Goal: Task Accomplishment & Management: Use online tool/utility

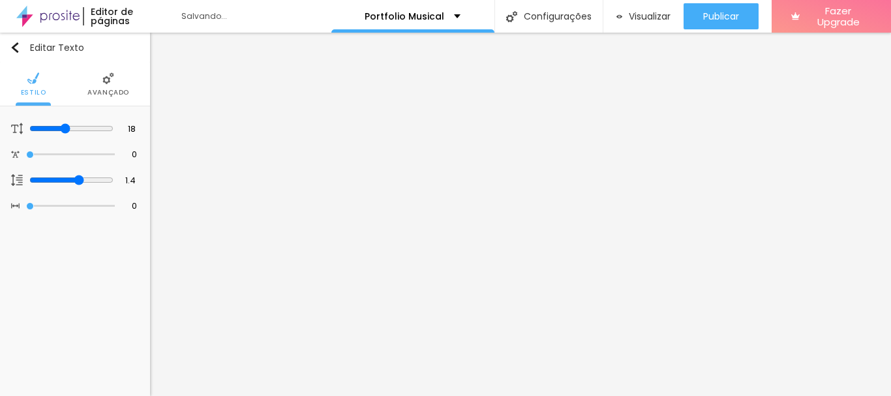
click at [103, 91] on span "Avançado" at bounding box center [108, 92] width 42 height 7
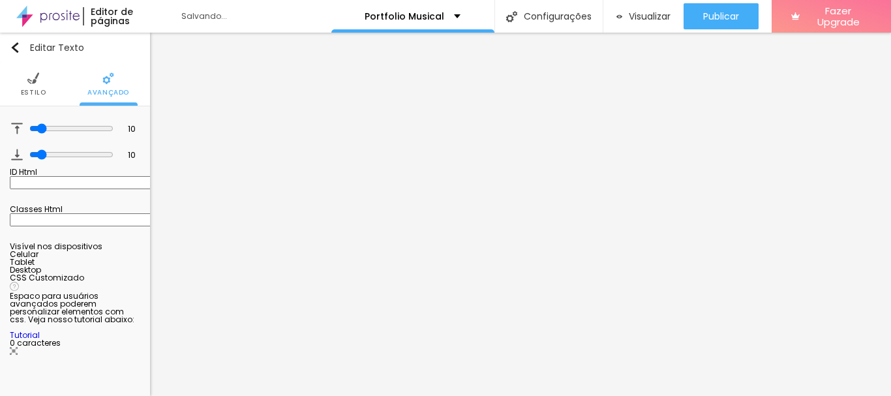
click at [43, 86] on ul "Estilo Avançado" at bounding box center [75, 85] width 150 height 44
click at [39, 85] on li "Estilo" at bounding box center [33, 84] width 25 height 43
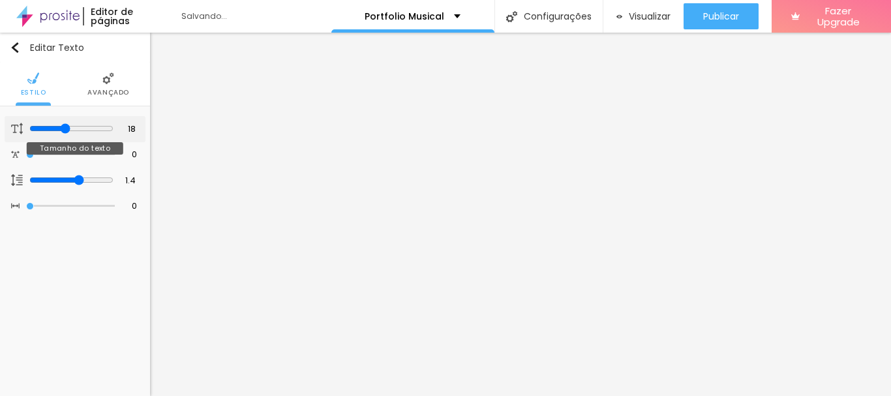
type input "19"
type input "20"
type input "21"
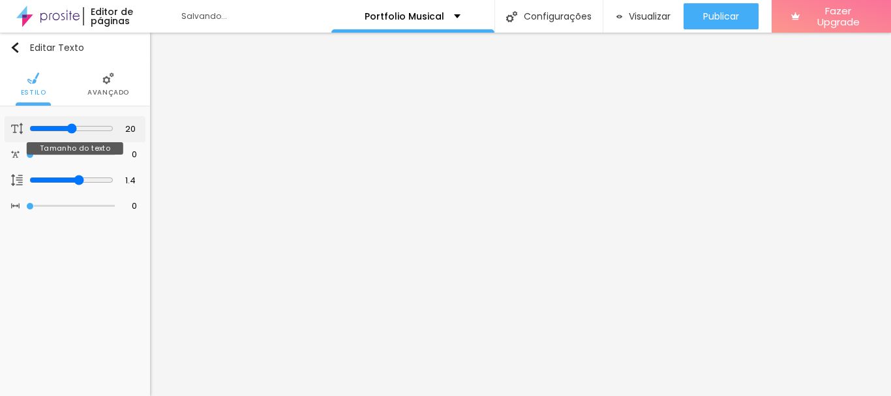
type input "21"
type input "20"
type input "19"
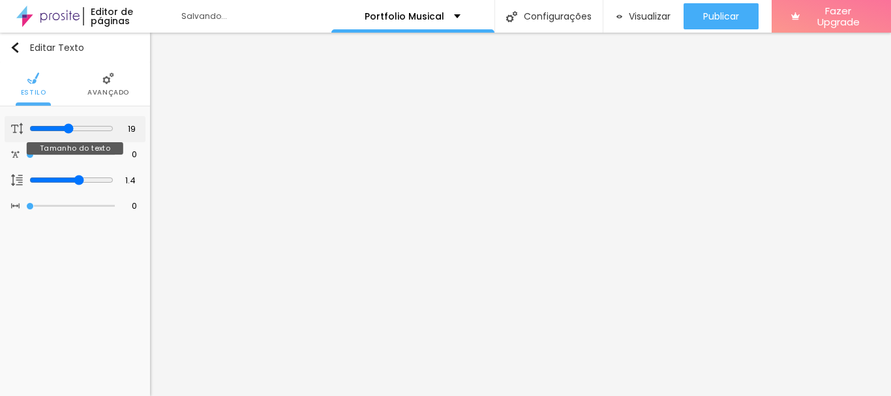
type input "18"
type input "17"
type input "14"
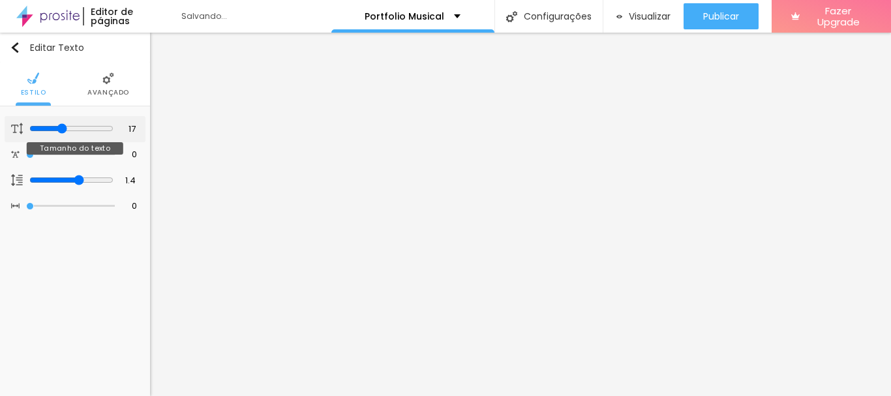
type input "14"
type input "13"
type input "12"
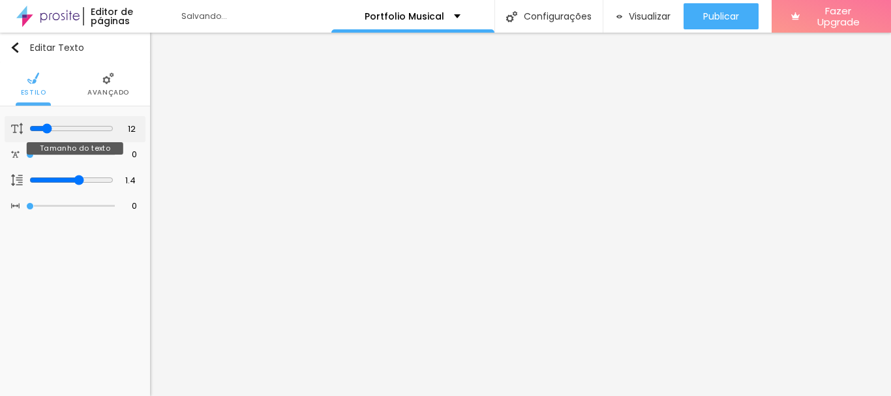
type input "11"
type input "12"
drag, startPoint x: 65, startPoint y: 130, endPoint x: 44, endPoint y: 130, distance: 20.2
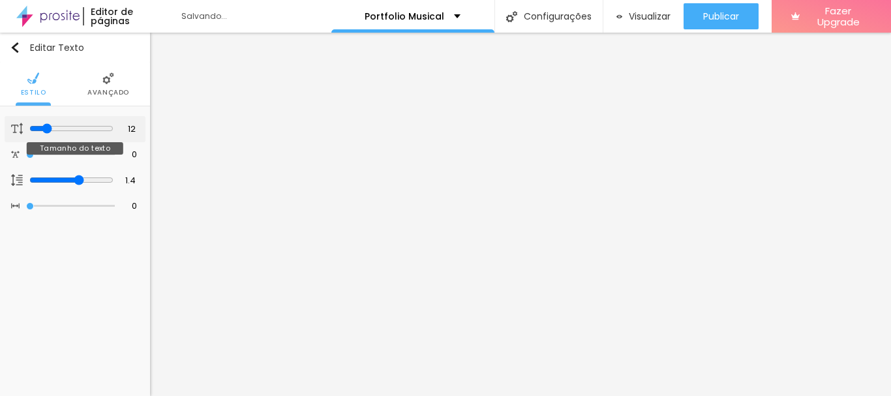
type input "12"
click at [44, 130] on input "range" at bounding box center [71, 128] width 84 height 10
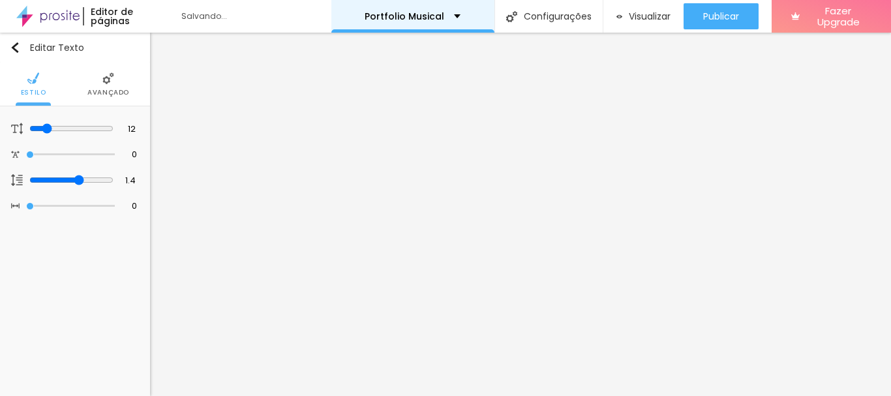
click at [447, 13] on div "Portfolio Musical" at bounding box center [413, 16] width 96 height 9
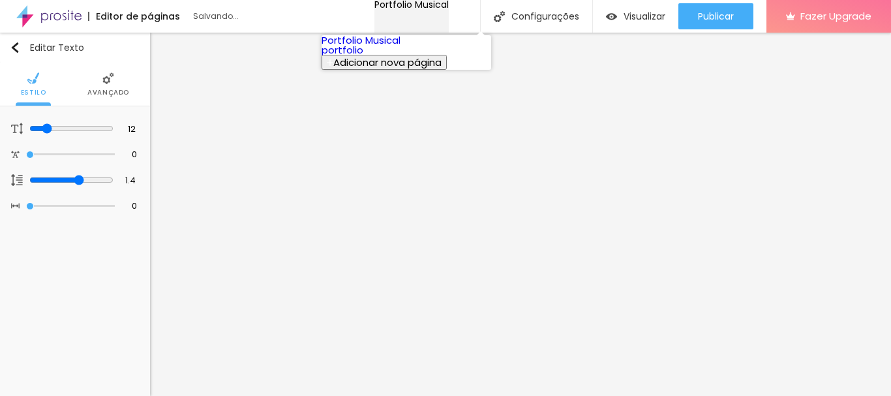
click at [448, 9] on div "Portfolio Musical" at bounding box center [411, 4] width 74 height 9
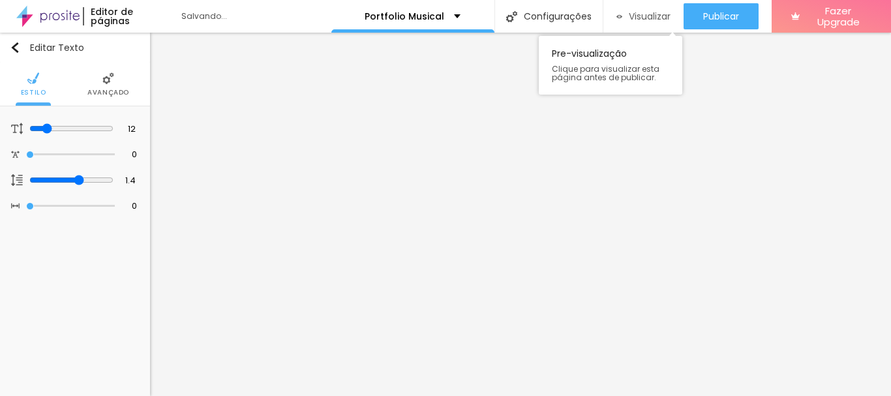
click at [612, 19] on button "Visualizar" at bounding box center [643, 16] width 80 height 26
click at [102, 91] on span "Avançado" at bounding box center [108, 92] width 42 height 7
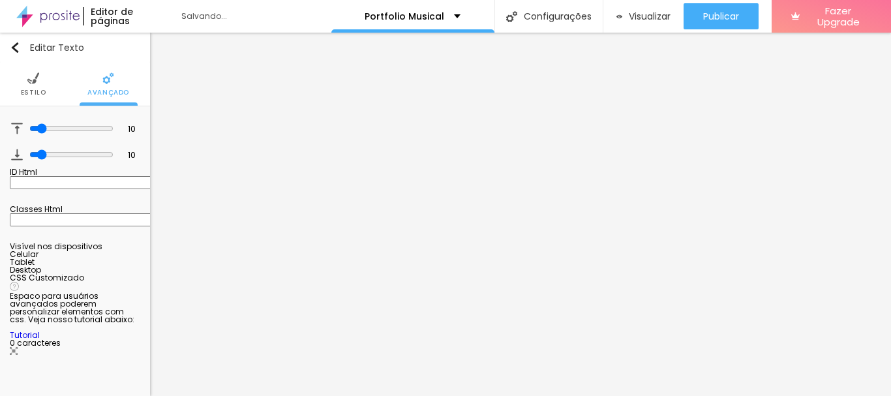
click at [23, 82] on li "Estilo" at bounding box center [33, 84] width 25 height 43
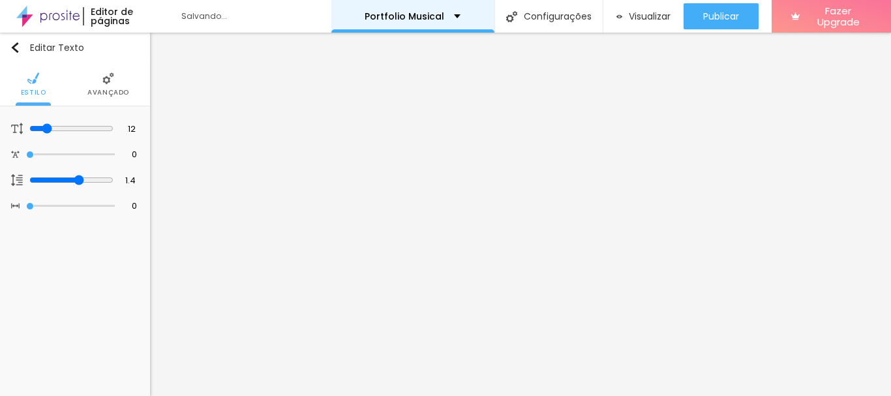
click at [414, 14] on p "Portfolio Musical" at bounding box center [405, 16] width 80 height 9
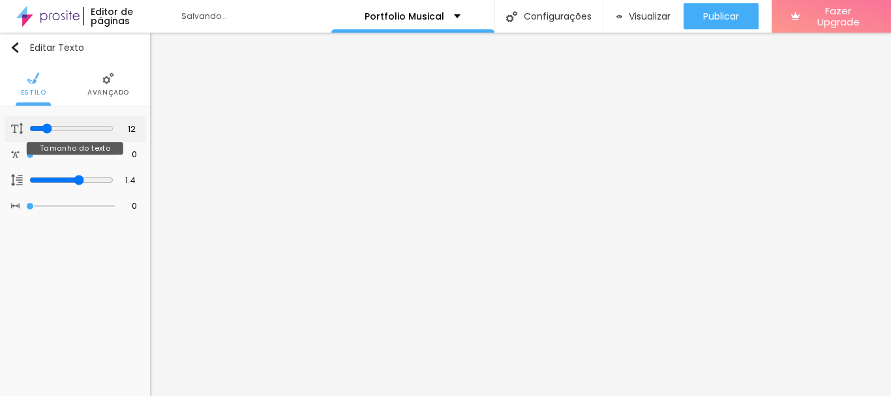
type input "14"
type input "15"
type input "16"
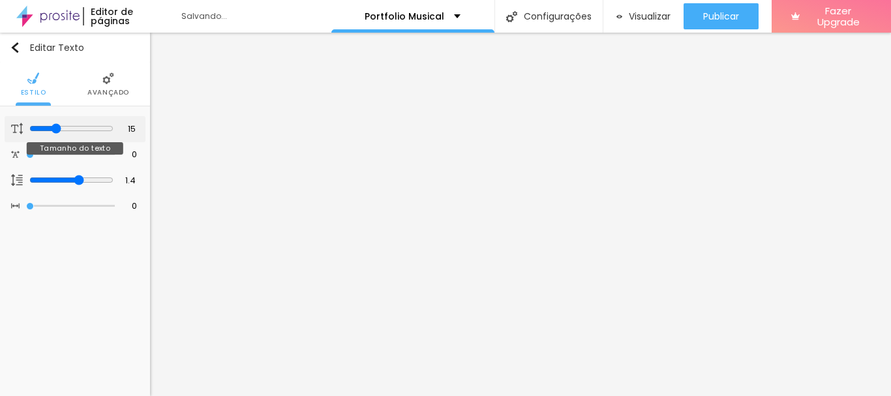
type input "16"
type input "17"
type input "18"
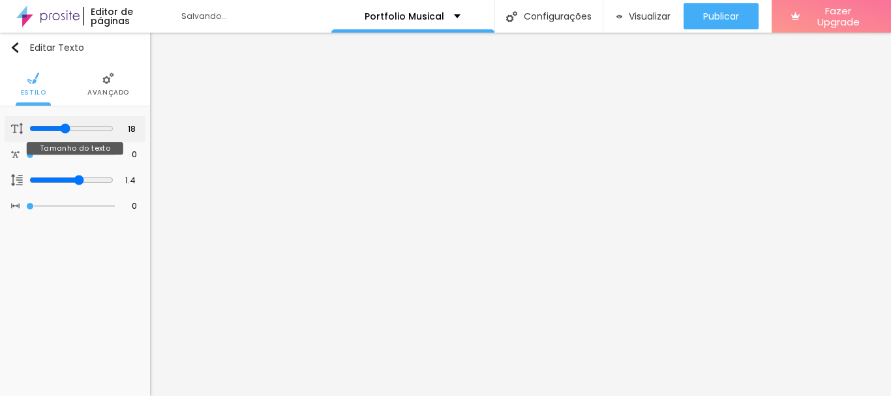
type input "19"
type input "18"
drag, startPoint x: 46, startPoint y: 129, endPoint x: 65, endPoint y: 130, distance: 18.9
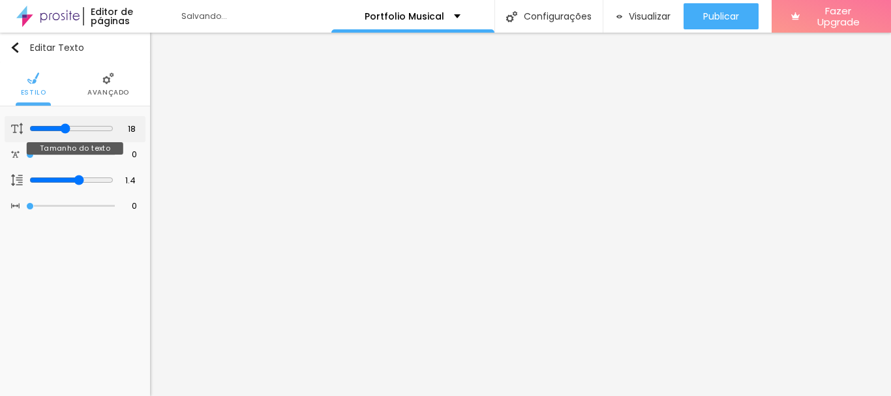
type input "18"
click at [65, 130] on input "range" at bounding box center [71, 128] width 84 height 10
type input "0.1"
type input "0.2"
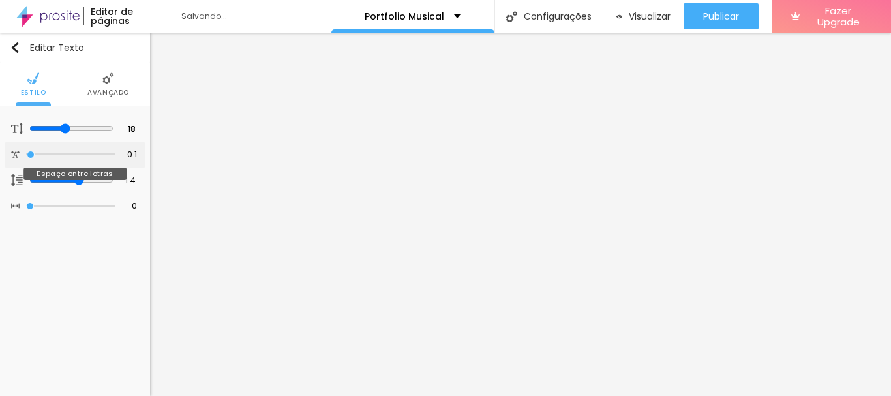
type input "0.2"
type input "0.5"
type input "2.1"
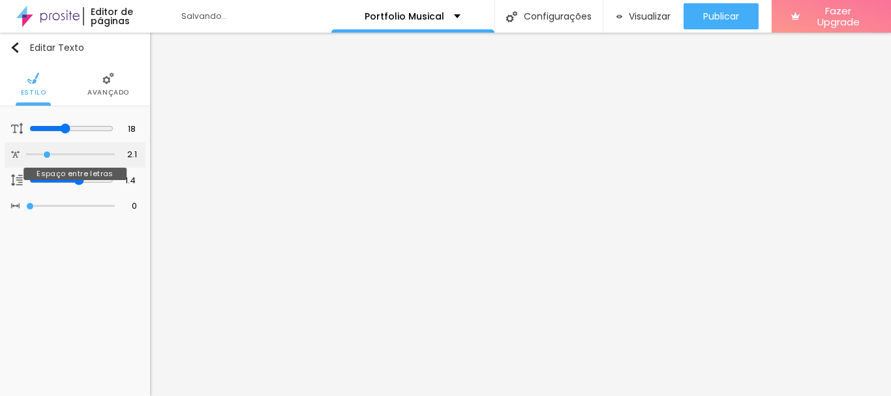
type input "2.5"
type input "2.6"
type input "3.1"
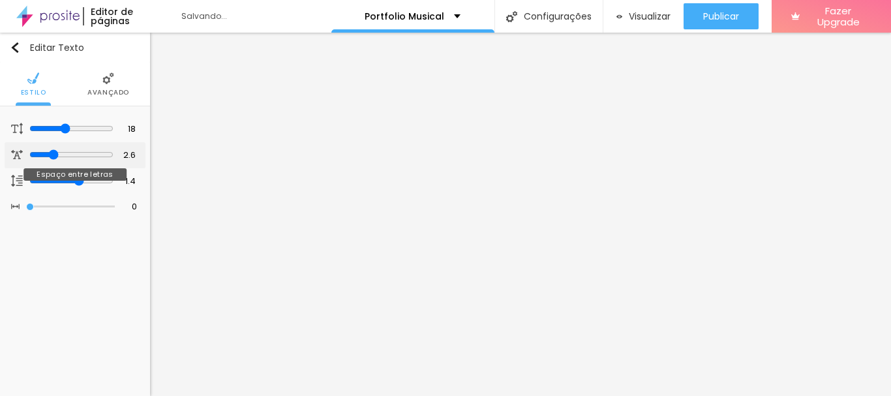
type input "3.1"
type input "3.6"
type input "3.9"
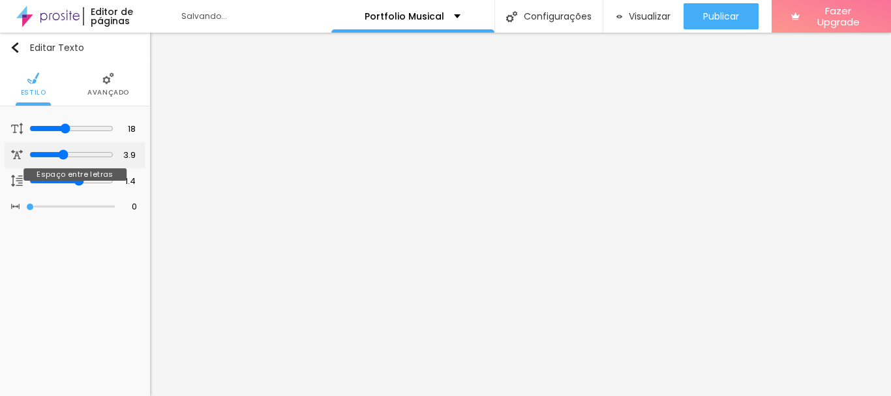
type input "4"
type input "3.9"
type input "3.7"
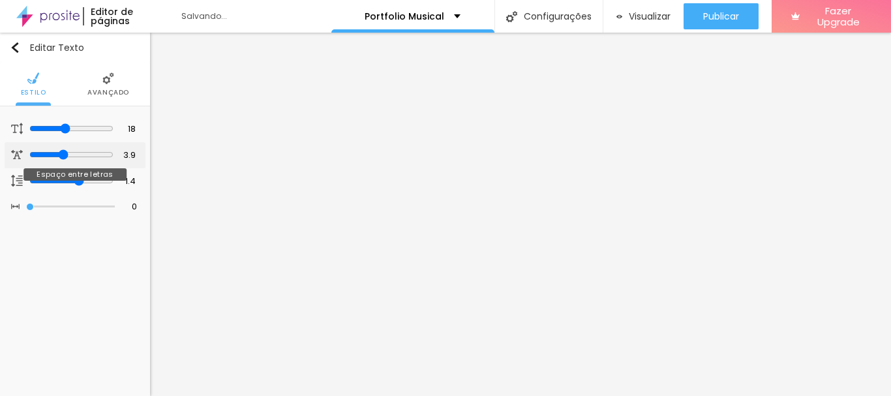
type input "3.7"
type input "3.4"
type input "3"
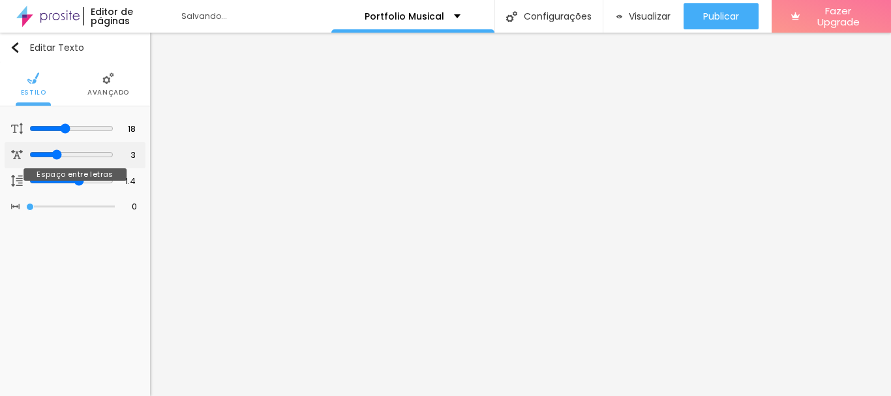
type input "2.9"
type input "2.8"
type input "2.7"
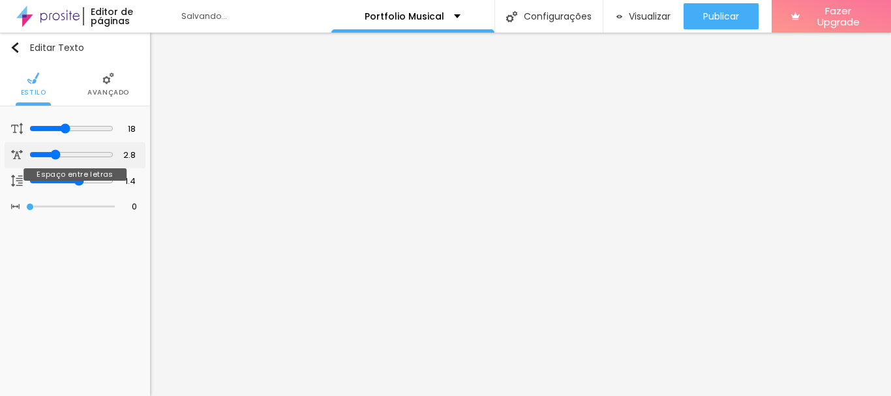
type input "2.7"
type input "2.6"
type input "2.5"
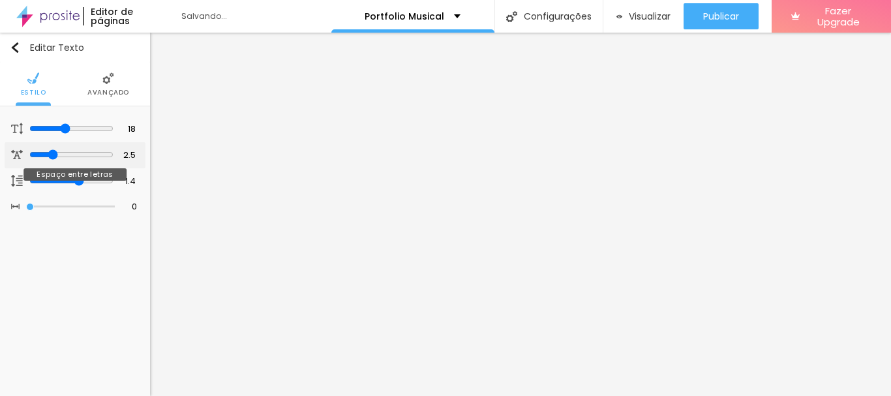
type input "2.4"
type input "2.3"
type input "2.2"
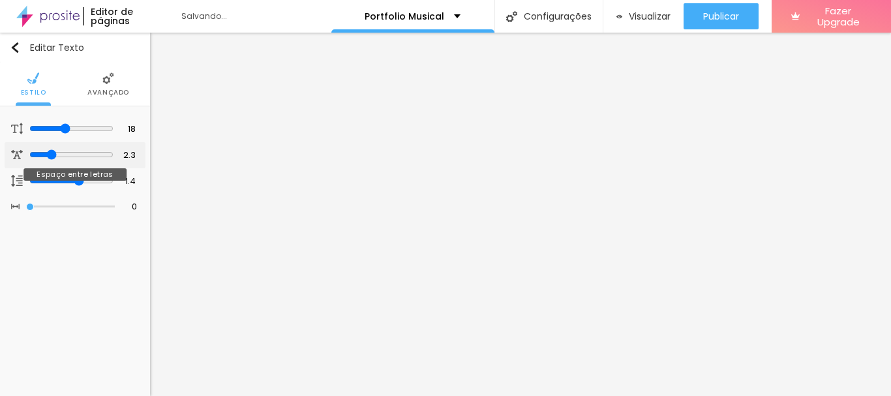
type input "2.2"
type input "2.1"
type input "2"
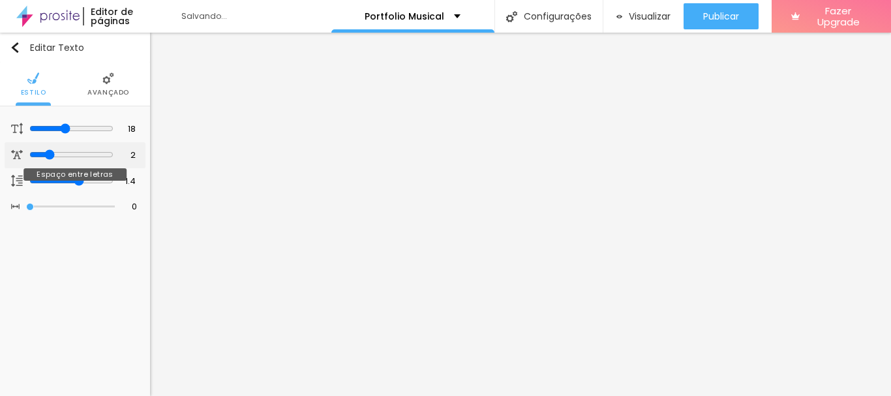
type input "1.9"
type input "1.8"
type input "1.7"
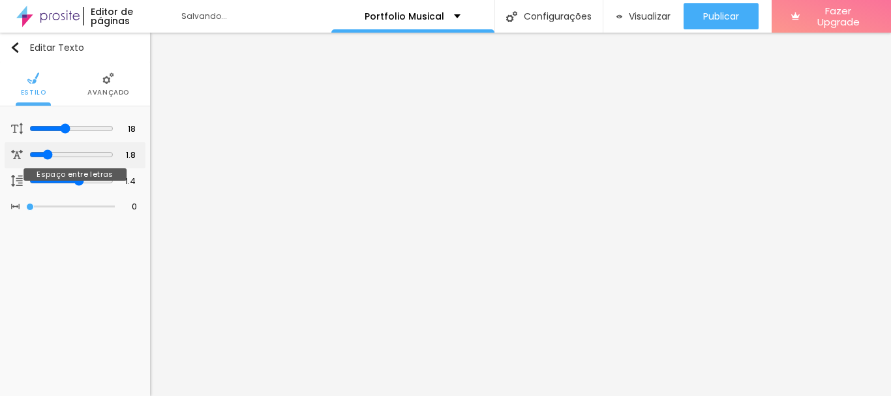
type input "1.7"
type input "1.6"
type input "1.5"
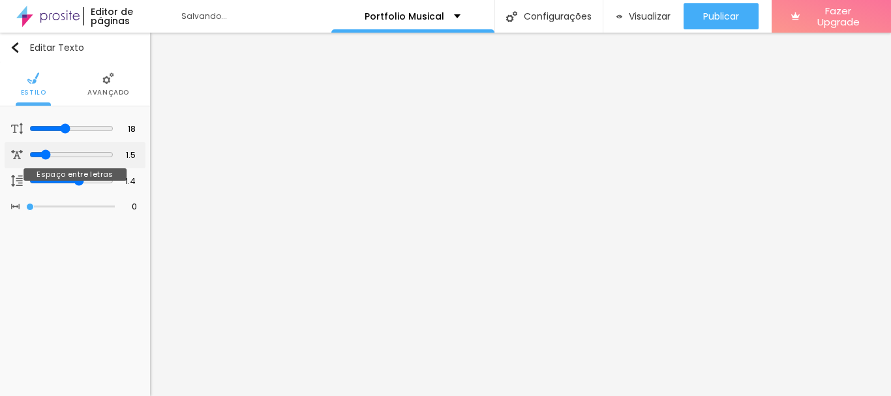
type input "1.4"
type input "1.3"
drag, startPoint x: 31, startPoint y: 152, endPoint x: 41, endPoint y: 152, distance: 10.4
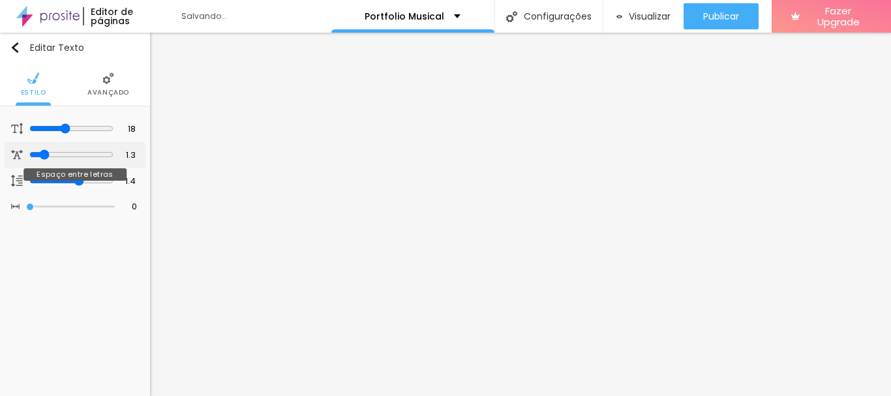
type input "1.3"
click at [41, 152] on input "range" at bounding box center [71, 154] width 84 height 10
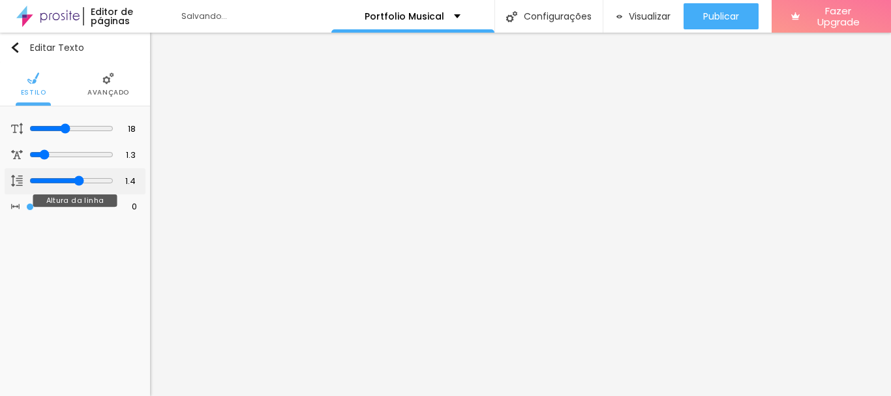
type input "1.5"
type input "1.4"
type input "1.3"
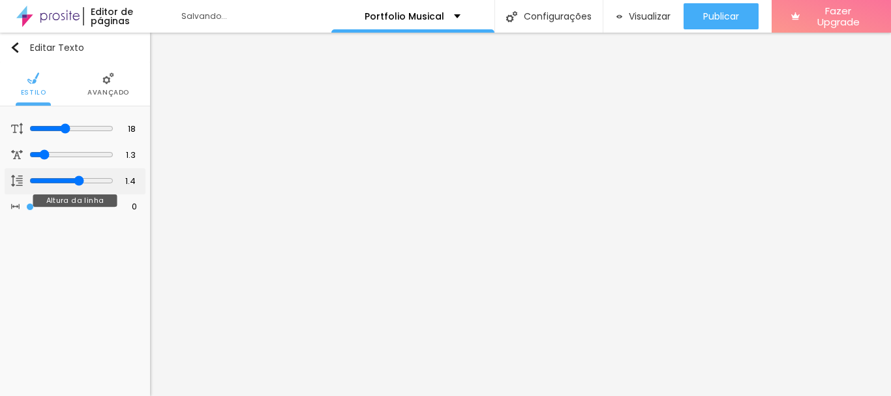
type input "1.3"
click at [74, 179] on input "range" at bounding box center [70, 180] width 89 height 7
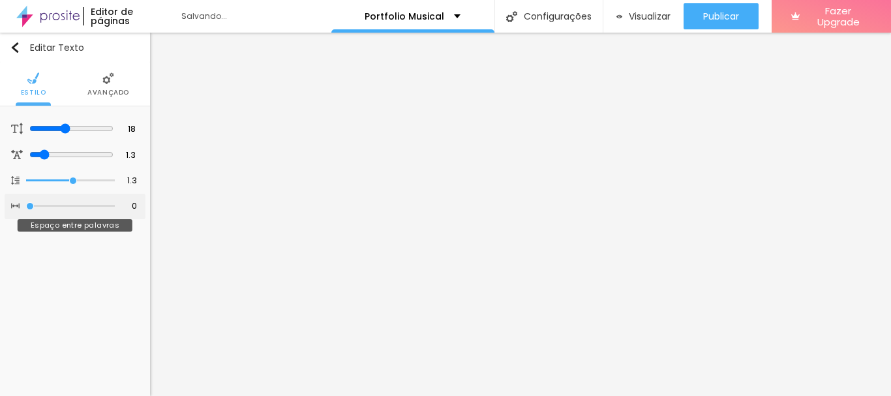
type input "1"
type input "3"
type input "2"
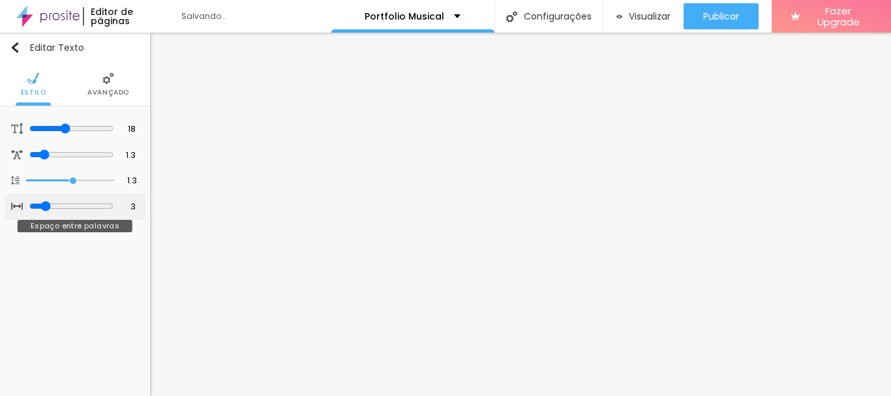
type input "2"
type input "1"
drag, startPoint x: 27, startPoint y: 202, endPoint x: 35, endPoint y: 207, distance: 9.4
click at [35, 207] on input "range" at bounding box center [71, 206] width 84 height 10
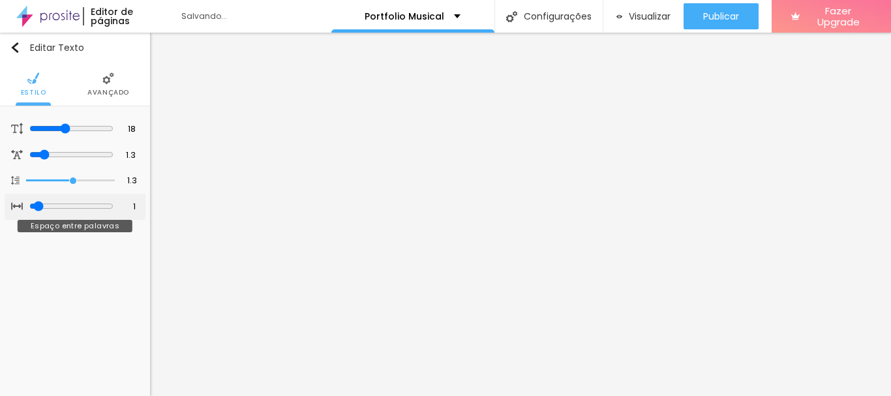
type input "0"
drag, startPoint x: 34, startPoint y: 204, endPoint x: 10, endPoint y: 205, distance: 23.5
type input "0"
click at [26, 205] on input "range" at bounding box center [70, 206] width 89 height 7
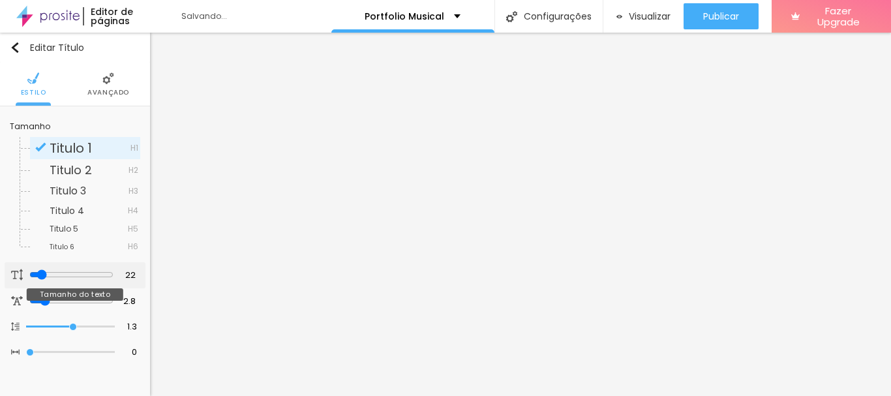
type input "22"
type input "21"
type input "20"
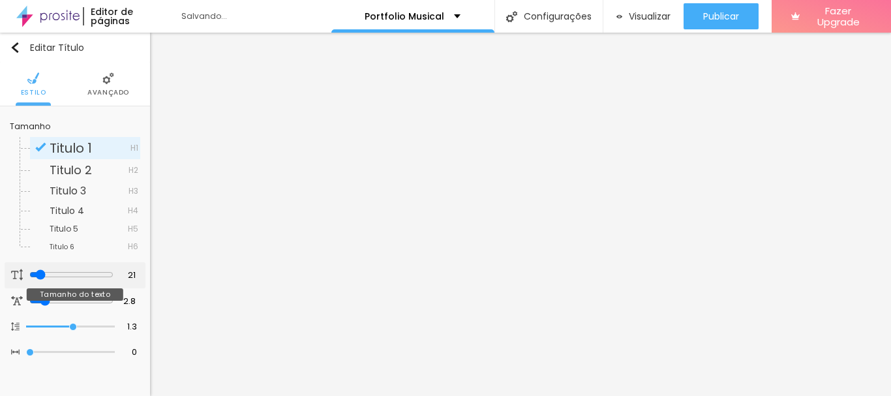
type input "20"
type input "19"
type input "18"
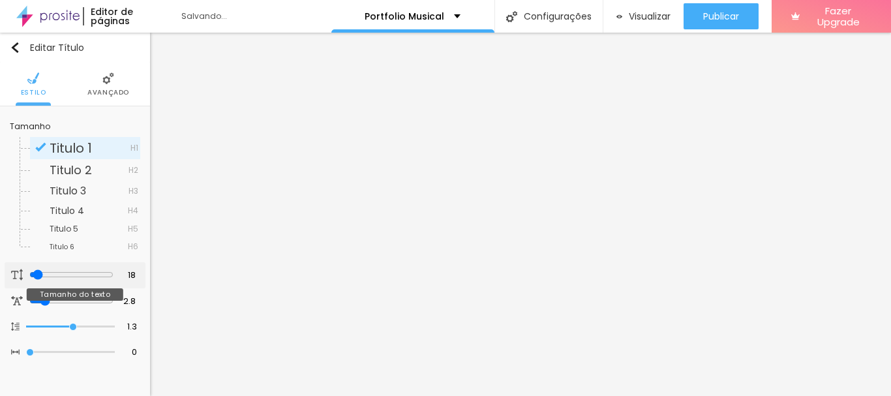
type input "17"
type input "16"
type input "17"
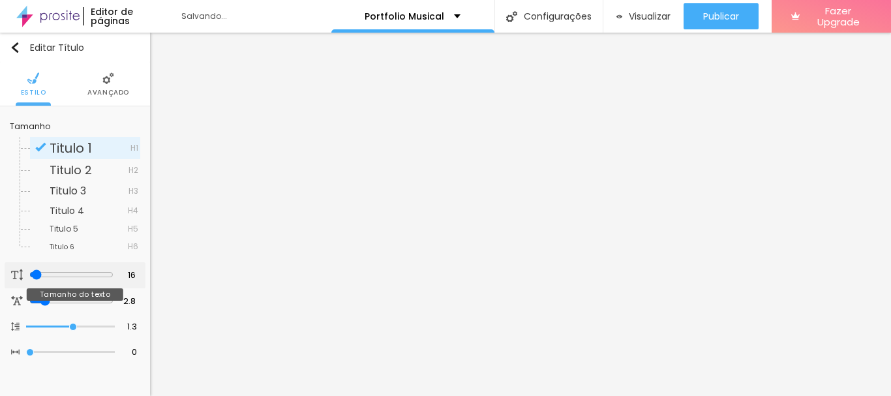
type input "17"
type input "18"
type input "17"
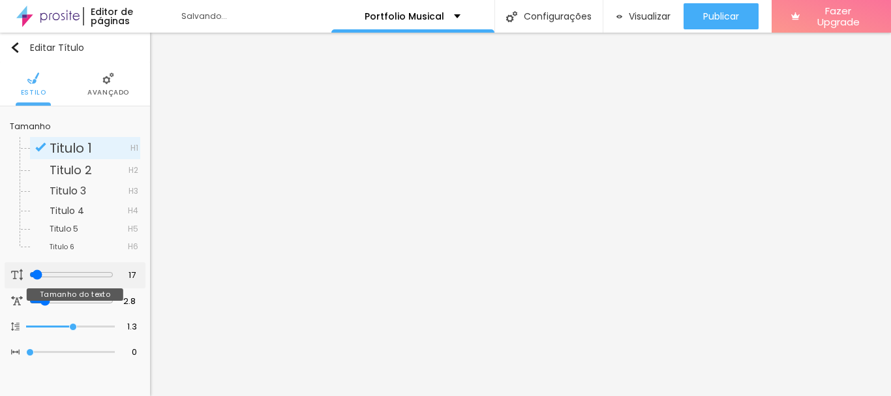
type input "16"
drag, startPoint x: 39, startPoint y: 273, endPoint x: 33, endPoint y: 273, distance: 6.6
type input "16"
click at [33, 273] on input "range" at bounding box center [71, 274] width 84 height 10
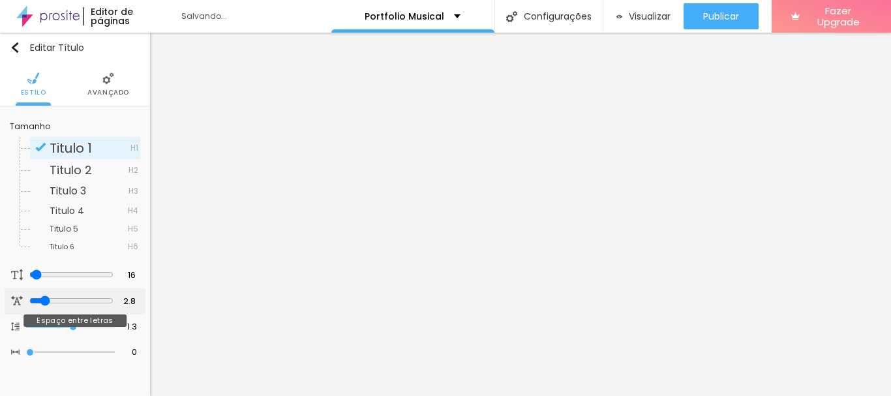
type input "2.5"
type input "2.3"
type input "2"
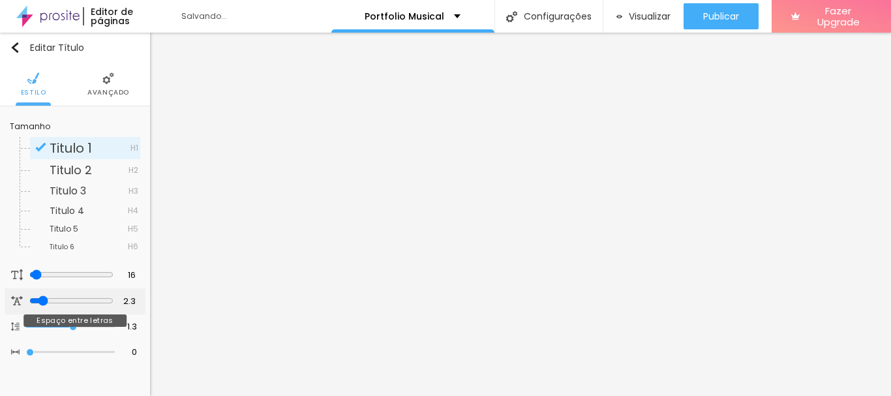
type input "2"
type input "1.8"
type input "1.6"
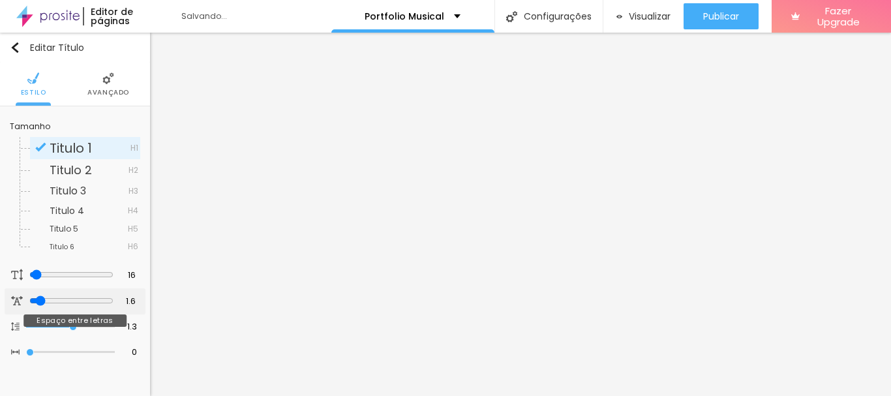
type input "1.5"
type input "1.3"
type input "1.1"
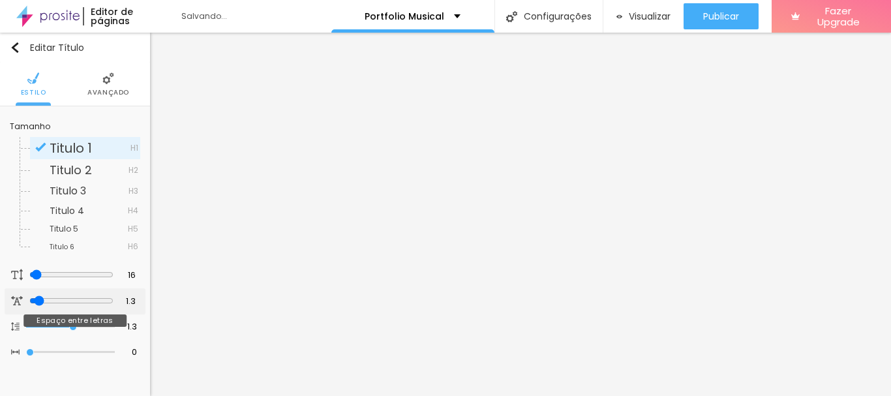
type input "1.1"
type input "1"
type input "1.1"
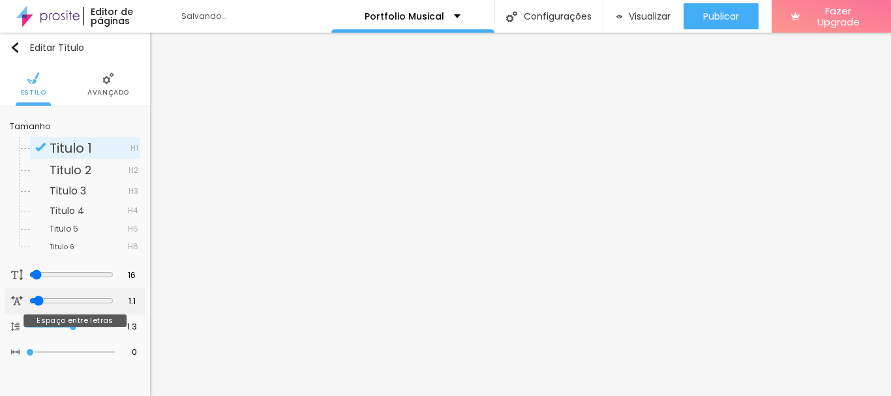
type input "1.3"
type input "1.5"
type input "1.6"
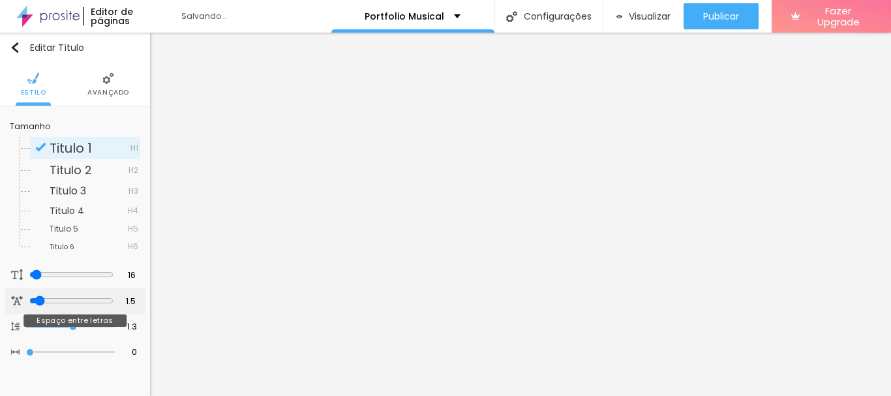
type input "1.6"
type input "1.8"
type input "2"
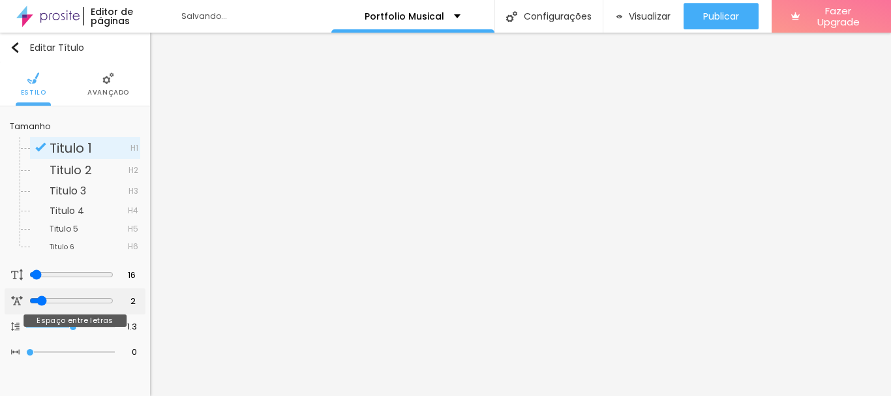
type input "2.1"
type input "2.3"
type input "2.5"
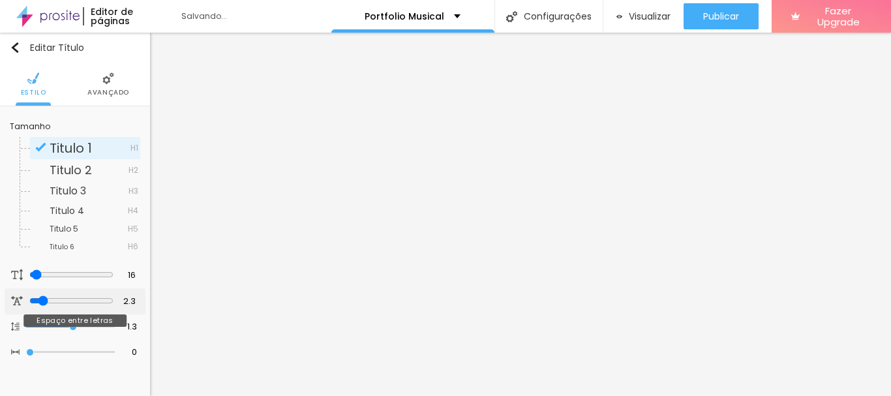
type input "2.5"
type input "2.6"
type input "2.8"
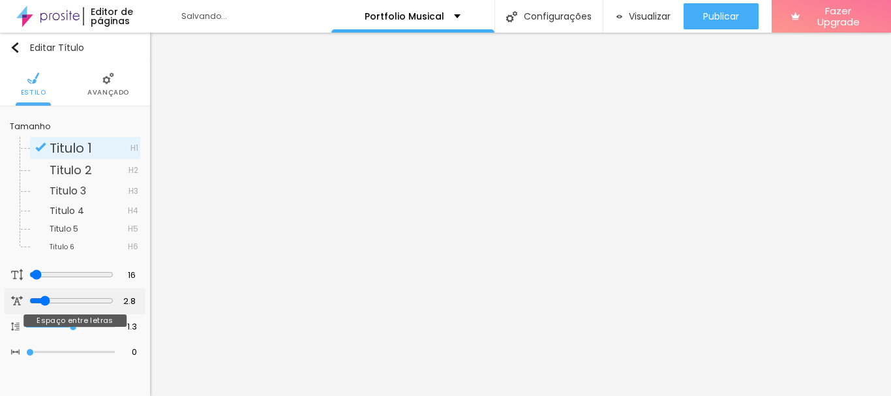
click at [42, 299] on input "range" at bounding box center [71, 300] width 84 height 10
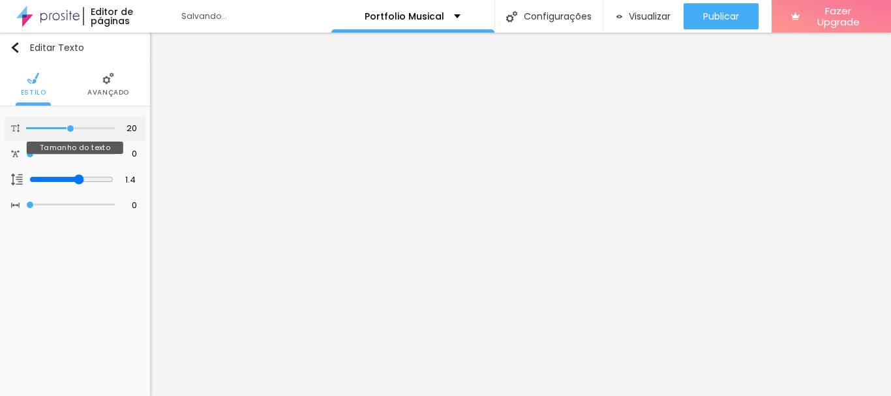
type input "21"
type input "22"
type input "23"
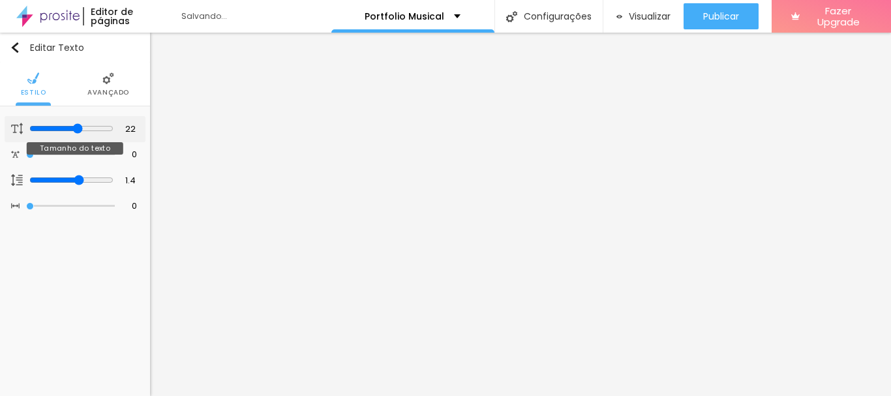
type input "23"
type input "24"
type input "25"
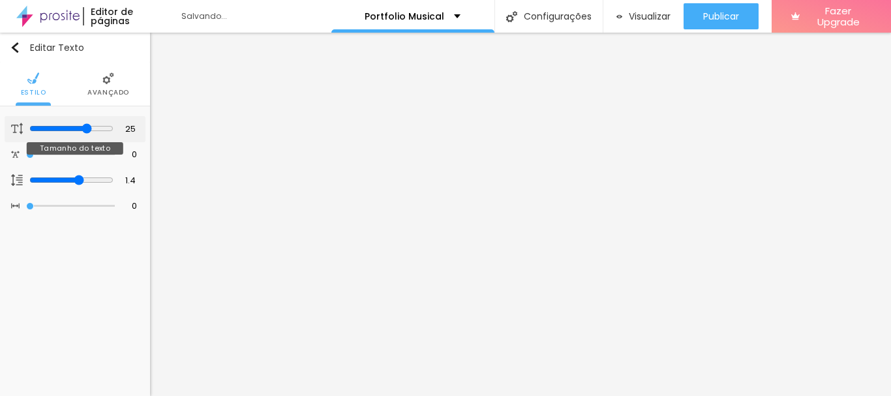
type input "26"
type input "27"
type input "28"
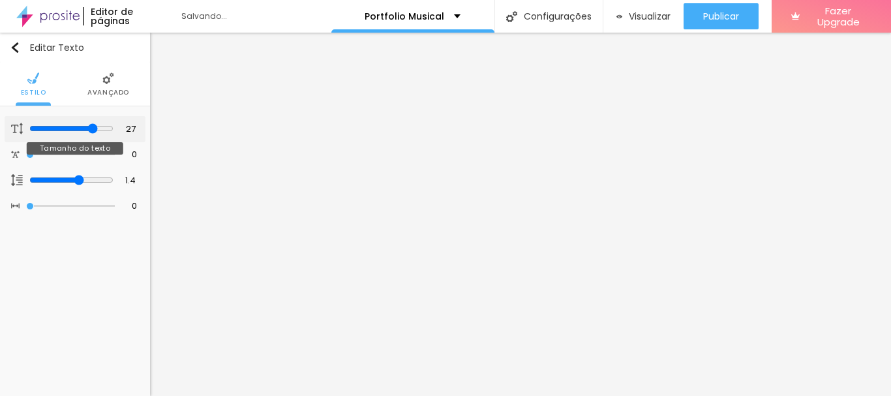
type input "28"
drag, startPoint x: 73, startPoint y: 128, endPoint x: 86, endPoint y: 127, distance: 13.2
click at [86, 127] on input "range" at bounding box center [71, 128] width 84 height 10
click at [79, 177] on input "range" at bounding box center [71, 180] width 84 height 10
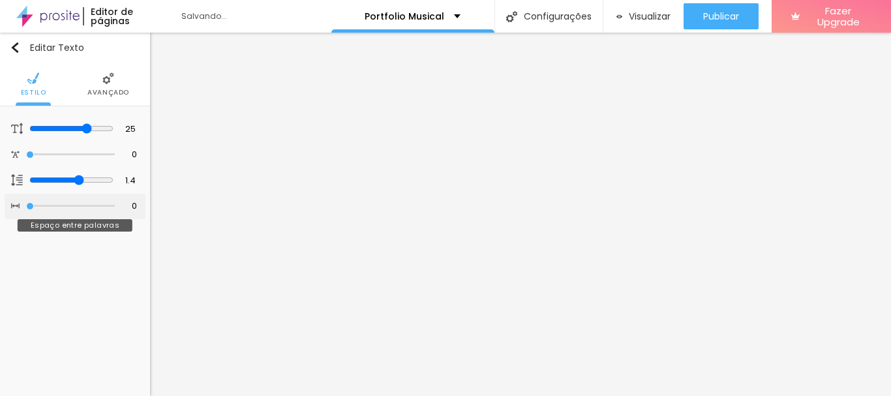
drag, startPoint x: 32, startPoint y: 203, endPoint x: 24, endPoint y: 200, distance: 8.5
click at [26, 203] on input "range" at bounding box center [70, 206] width 89 height 7
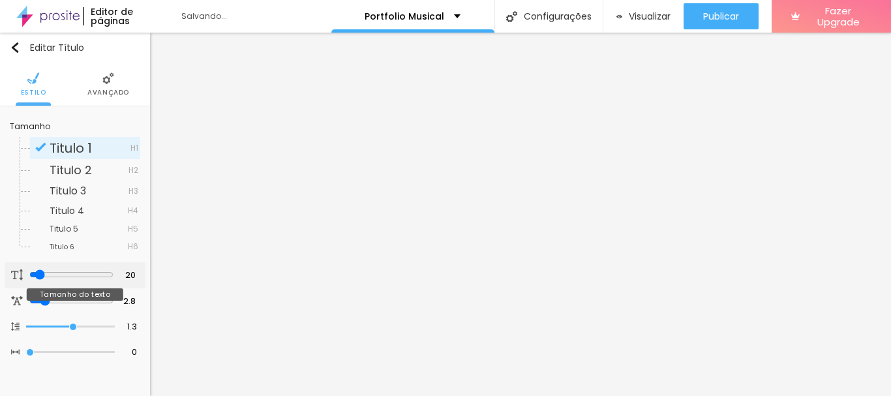
click at [37, 273] on input "range" at bounding box center [71, 274] width 84 height 10
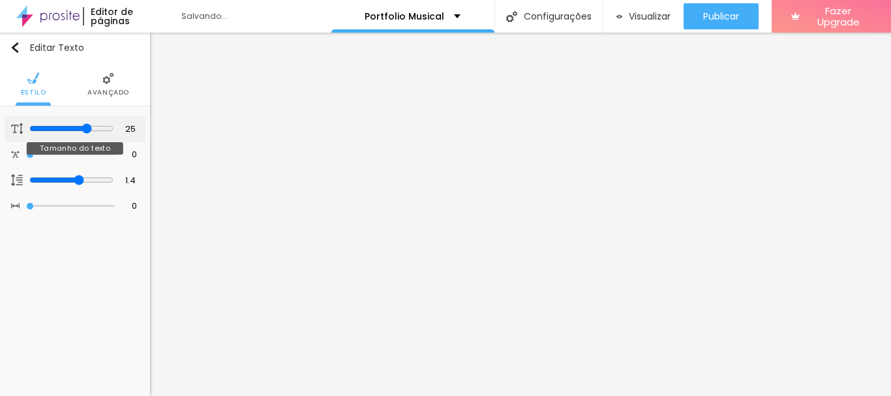
click at [87, 124] on input "range" at bounding box center [71, 128] width 84 height 10
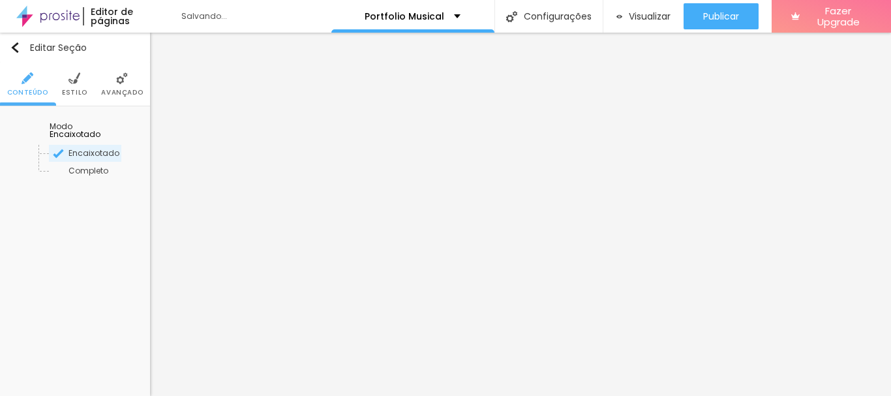
click at [129, 89] on span "Avançado" at bounding box center [122, 92] width 42 height 7
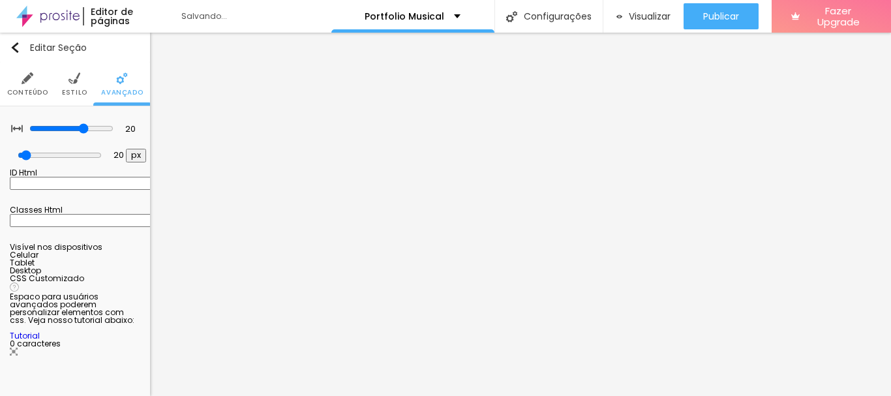
click at [73, 86] on li "Estilo" at bounding box center [74, 84] width 25 height 43
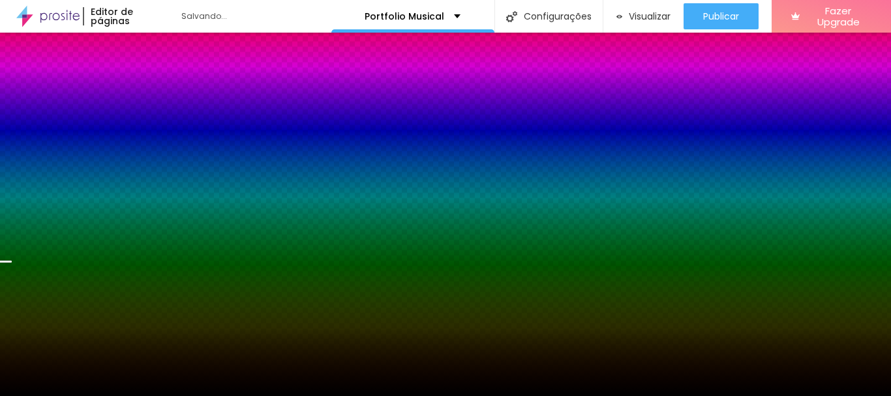
click at [53, 134] on span "Trocar imagem" at bounding box center [45, 128] width 71 height 11
click at [69, 134] on span "Trocar imagem" at bounding box center [45, 128] width 71 height 11
click at [77, 134] on span "Trocar imagem" at bounding box center [45, 128] width 71 height 11
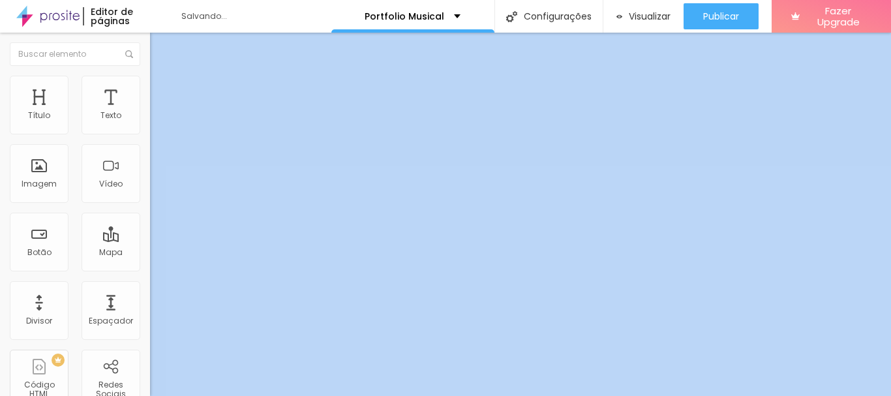
drag, startPoint x: 140, startPoint y: 149, endPoint x: 141, endPoint y: 158, distance: 9.2
click at [141, 158] on div "Título Texto Imagem Vídeo Botão Mapa Divisor Espaçador PREMIUM Código HTML Rede…" at bounding box center [75, 214] width 150 height 363
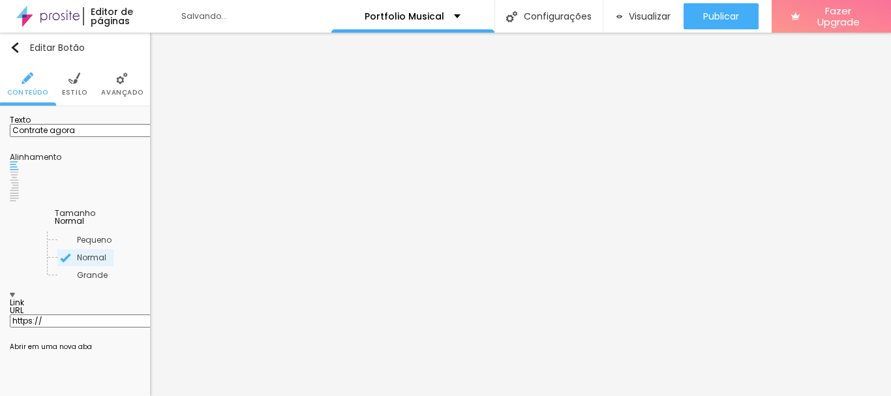
click at [84, 215] on span "Normal" at bounding box center [69, 220] width 29 height 11
click at [73, 269] on span "Grande" at bounding box center [65, 274] width 31 height 11
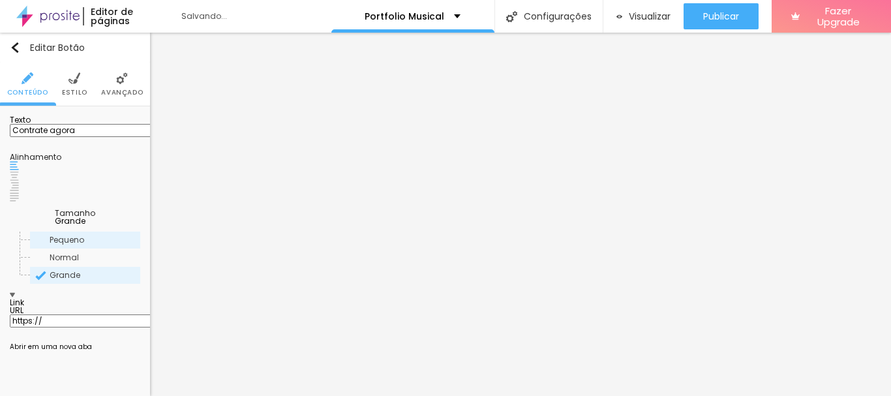
click at [83, 234] on span "Pequeno" at bounding box center [67, 239] width 35 height 11
click at [76, 249] on div "Normal" at bounding box center [85, 257] width 110 height 17
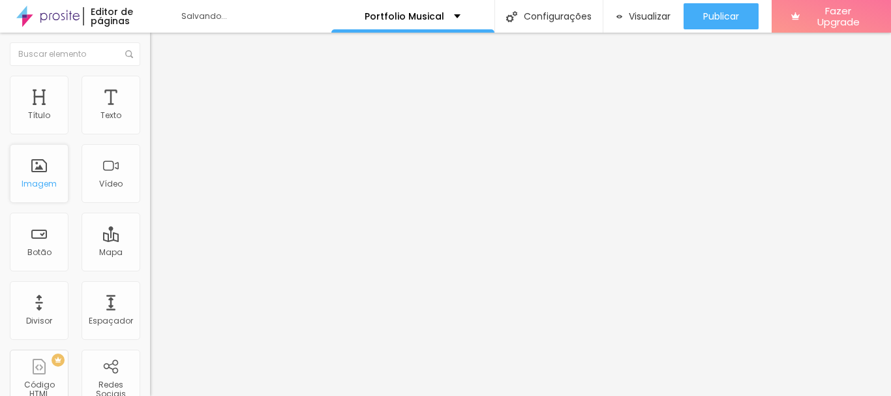
click at [41, 190] on div "Imagem" at bounding box center [39, 173] width 59 height 59
click at [50, 173] on div "Imagem" at bounding box center [39, 173] width 59 height 59
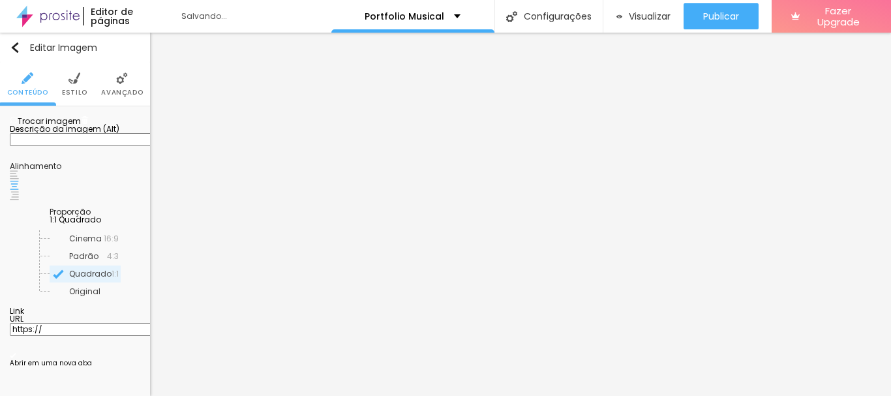
click at [67, 127] on span "Trocar imagem" at bounding box center [45, 120] width 71 height 11
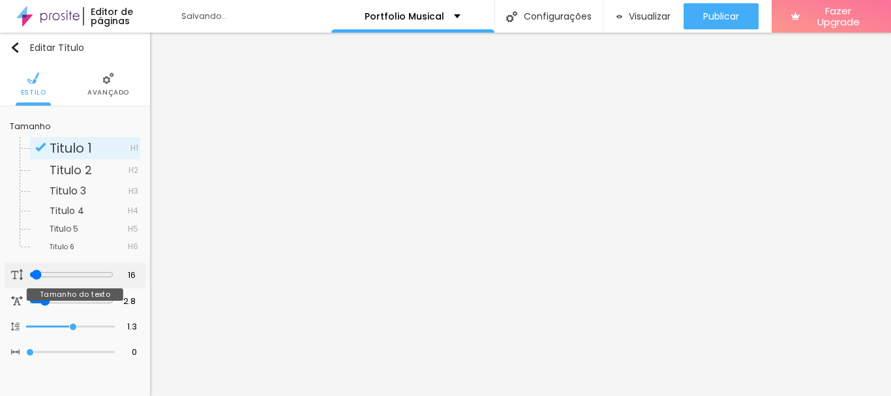
drag, startPoint x: 43, startPoint y: 271, endPoint x: 33, endPoint y: 269, distance: 10.6
click at [33, 269] on input "range" at bounding box center [71, 274] width 84 height 10
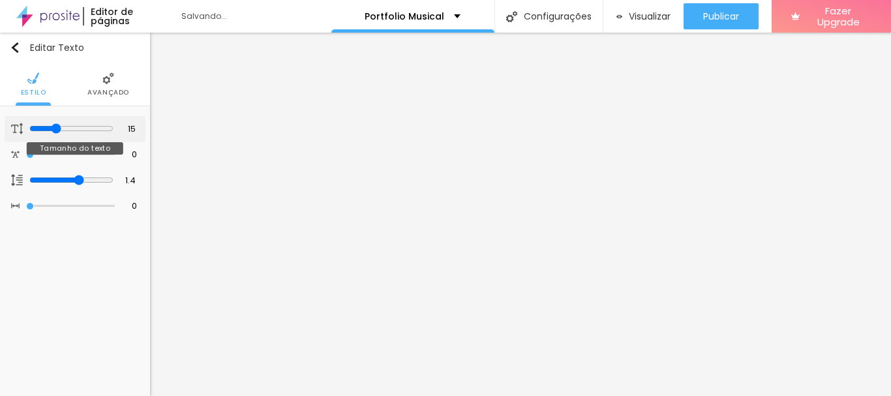
drag, startPoint x: 63, startPoint y: 127, endPoint x: 54, endPoint y: 130, distance: 9.7
click at [54, 130] on input "range" at bounding box center [71, 128] width 84 height 10
drag, startPoint x: 80, startPoint y: 127, endPoint x: 87, endPoint y: 130, distance: 8.7
click at [87, 130] on input "range" at bounding box center [71, 128] width 84 height 10
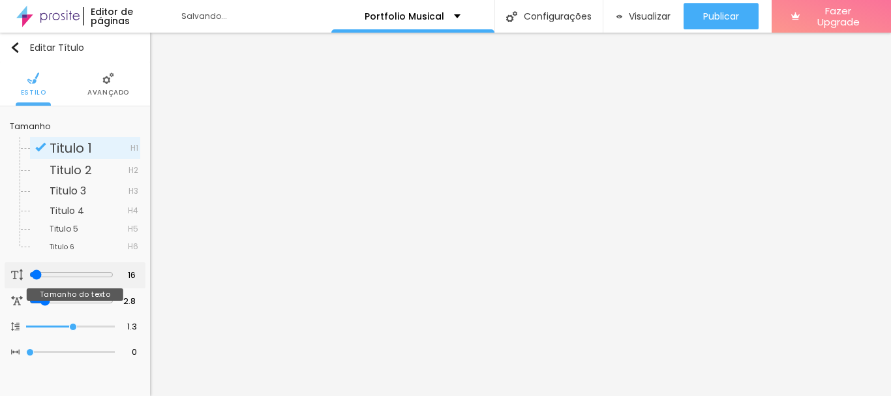
drag, startPoint x: 39, startPoint y: 274, endPoint x: 33, endPoint y: 273, distance: 6.7
click at [33, 273] on input "range" at bounding box center [71, 274] width 84 height 10
click at [36, 275] on input "range" at bounding box center [71, 274] width 84 height 10
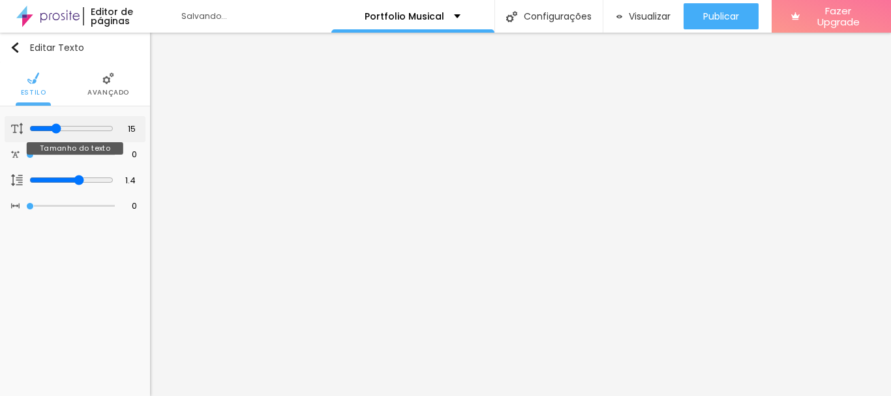
click at [54, 129] on input "range" at bounding box center [71, 128] width 84 height 10
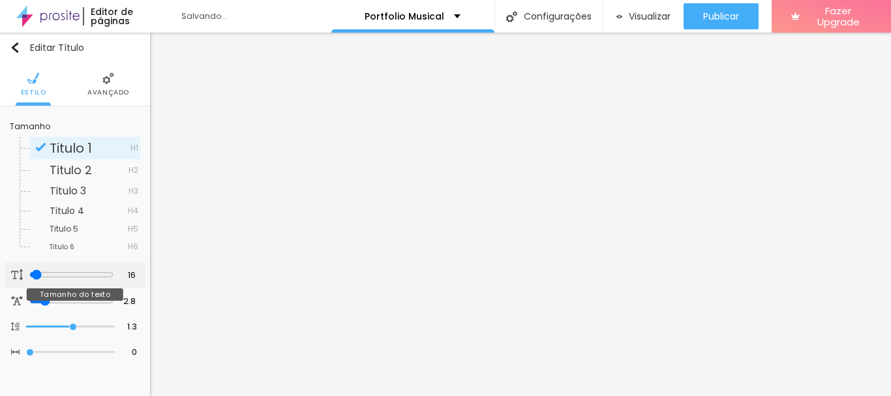
drag, startPoint x: 42, startPoint y: 277, endPoint x: 33, endPoint y: 274, distance: 10.3
click at [33, 274] on input "range" at bounding box center [71, 274] width 84 height 10
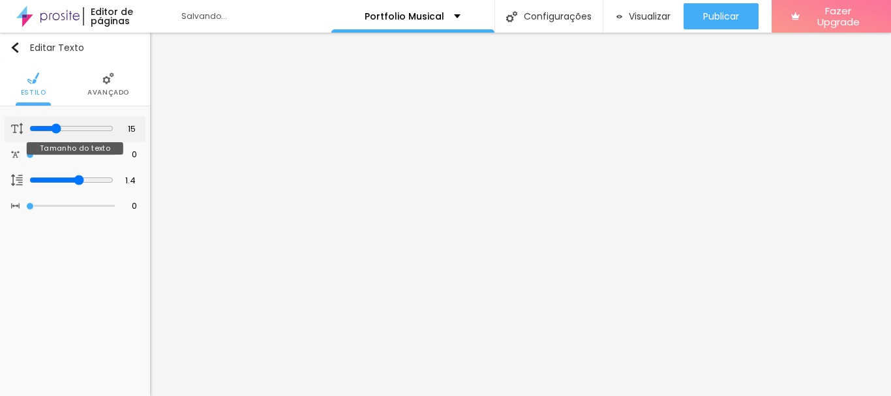
drag, startPoint x: 61, startPoint y: 129, endPoint x: 55, endPoint y: 128, distance: 6.6
click at [55, 128] on input "range" at bounding box center [71, 128] width 84 height 10
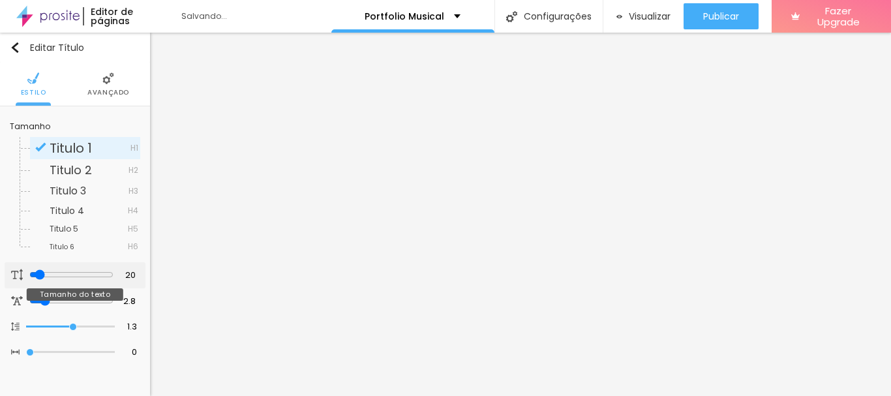
drag, startPoint x: 43, startPoint y: 273, endPoint x: 37, endPoint y: 272, distance: 6.7
click at [37, 272] on input "range" at bounding box center [71, 274] width 84 height 10
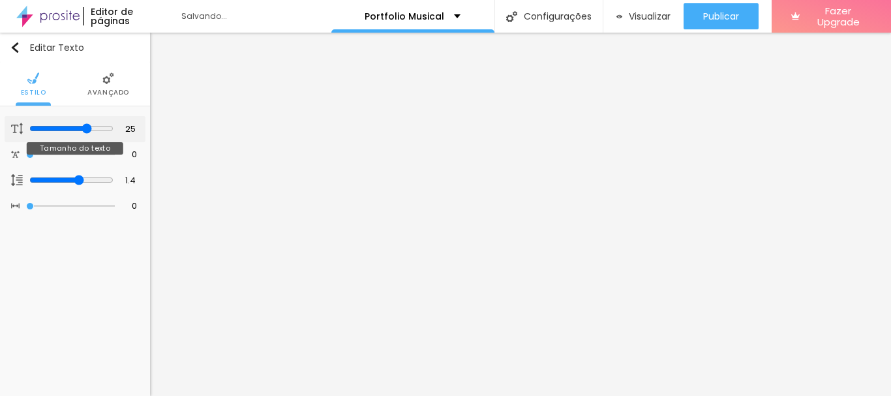
drag, startPoint x: 72, startPoint y: 128, endPoint x: 86, endPoint y: 128, distance: 14.3
click at [86, 128] on input "range" at bounding box center [71, 128] width 84 height 10
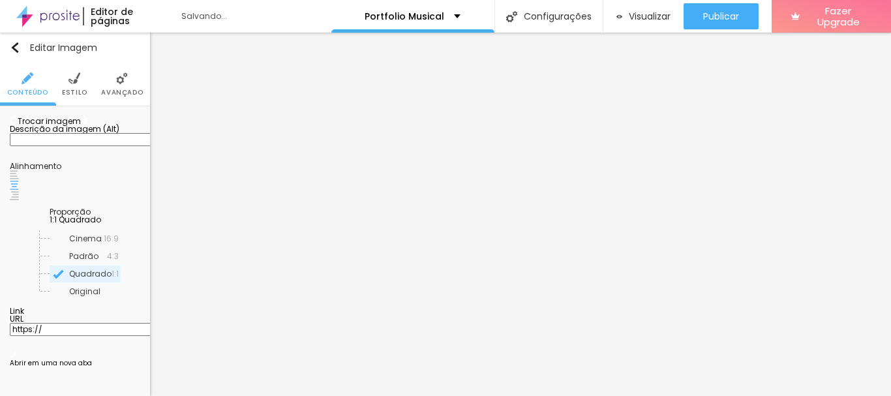
click at [89, 124] on img at bounding box center [85, 120] width 8 height 8
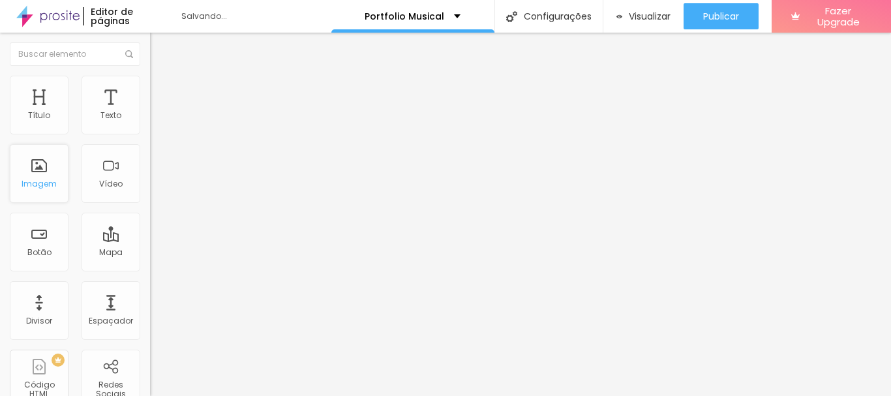
click at [52, 172] on div "Imagem" at bounding box center [39, 173] width 59 height 59
click at [40, 166] on div "Imagem" at bounding box center [39, 173] width 59 height 59
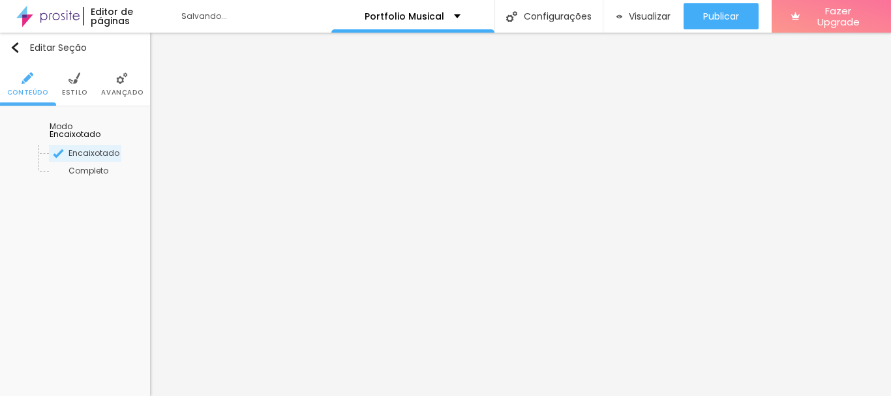
click at [82, 82] on li "Estilo" at bounding box center [74, 84] width 25 height 43
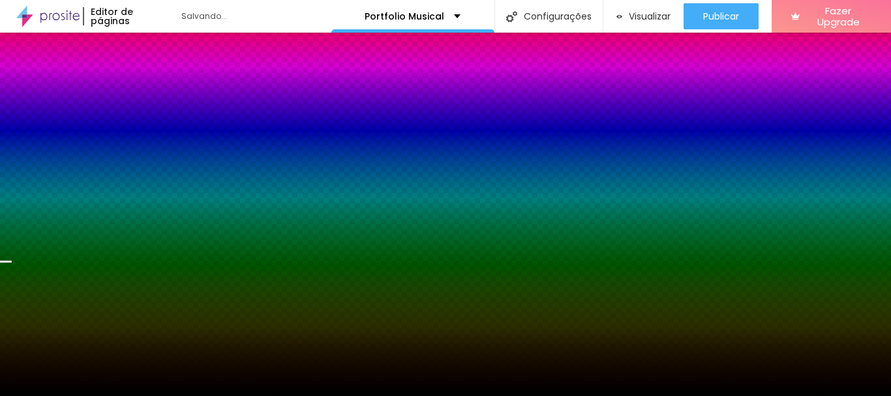
click at [89, 134] on span at bounding box center [85, 128] width 8 height 11
click at [223, 395] on div "Subindo 0/0 arquivos" at bounding box center [445, 400] width 891 height 8
click at [87, 134] on span "Adicionar imagem" at bounding box center [52, 128] width 84 height 11
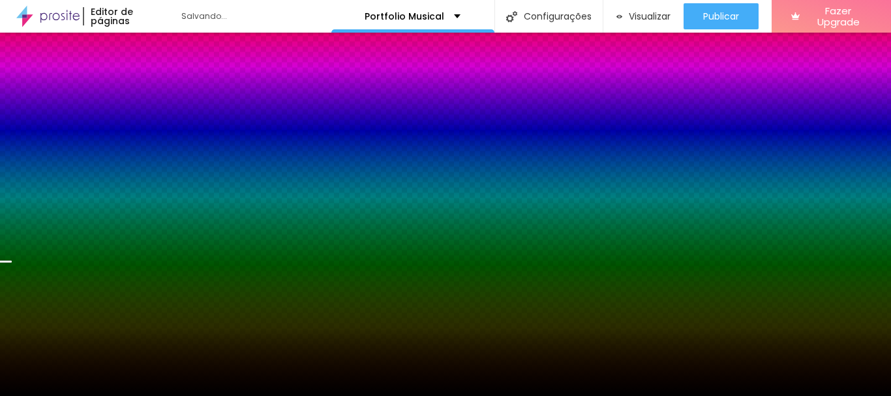
click at [71, 157] on span "Parallax" at bounding box center [55, 150] width 32 height 11
click at [80, 175] on span "Nenhum" at bounding box center [67, 169] width 34 height 11
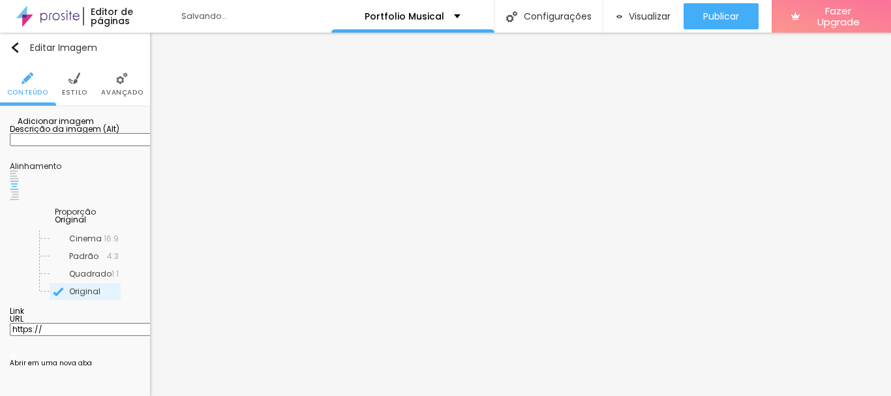
click at [68, 90] on span "Estilo" at bounding box center [74, 92] width 25 height 7
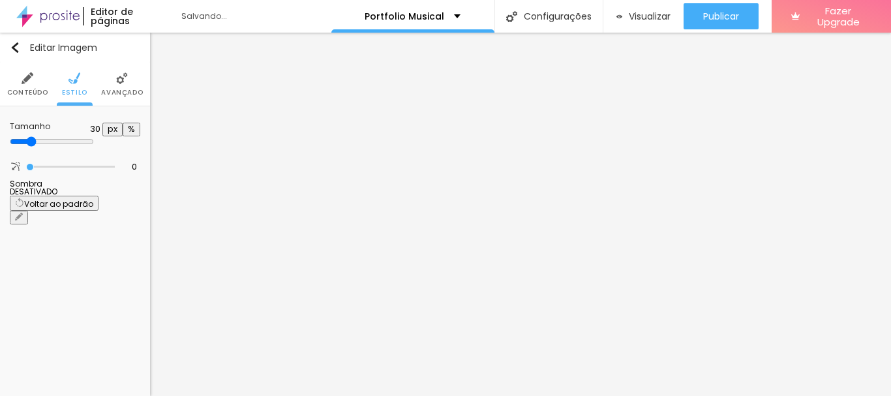
drag, startPoint x: 128, startPoint y: 140, endPoint x: 43, endPoint y: 138, distance: 84.8
click at [43, 138] on input "range" at bounding box center [52, 141] width 84 height 10
click at [23, 213] on icon "button" at bounding box center [19, 217] width 8 height 8
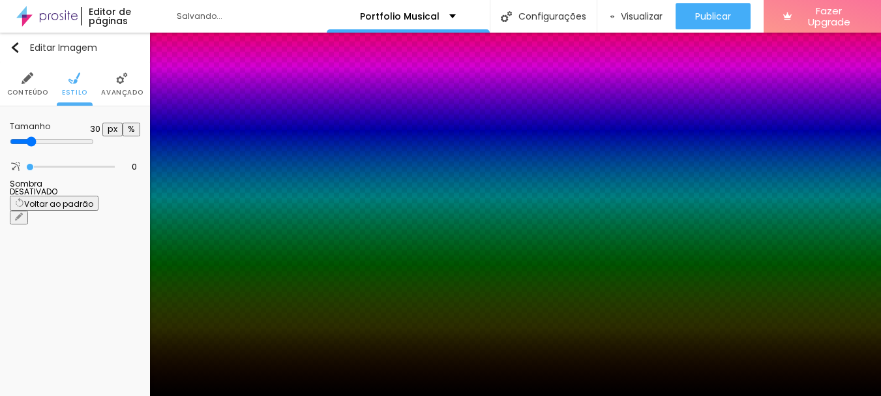
drag, startPoint x: 243, startPoint y: 226, endPoint x: 227, endPoint y: 226, distance: 16.3
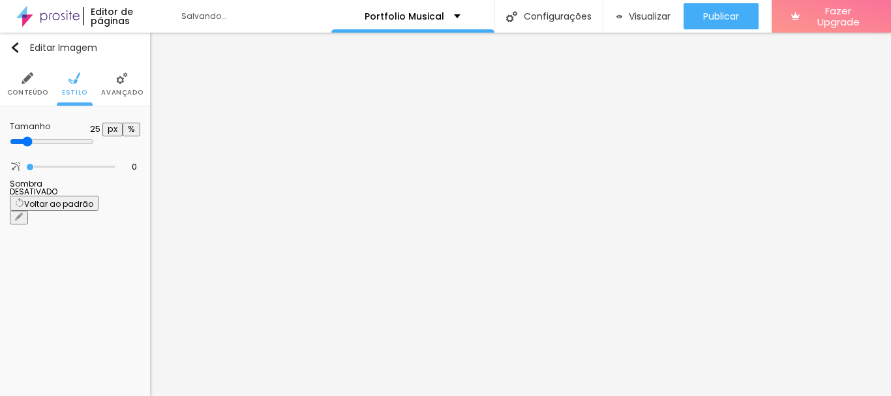
click at [38, 139] on input "range" at bounding box center [52, 141] width 84 height 10
drag, startPoint x: 40, startPoint y: 140, endPoint x: 51, endPoint y: 143, distance: 11.8
click at [51, 143] on input "range" at bounding box center [52, 141] width 84 height 10
click at [53, 140] on input "range" at bounding box center [52, 141] width 84 height 10
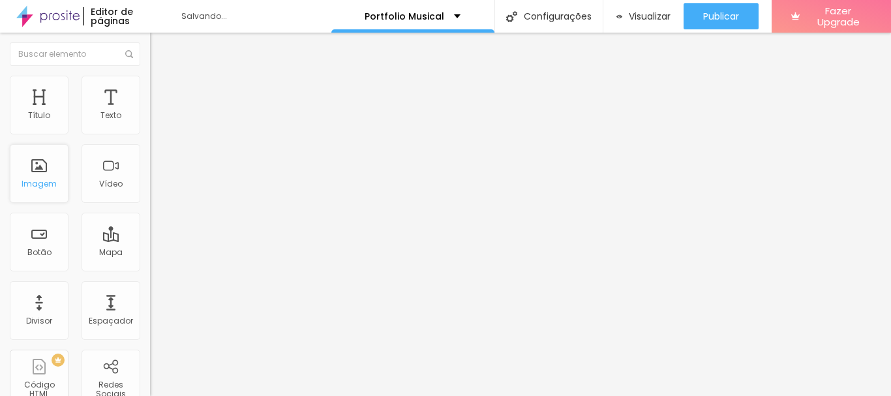
click at [37, 190] on div "Imagem" at bounding box center [39, 173] width 59 height 59
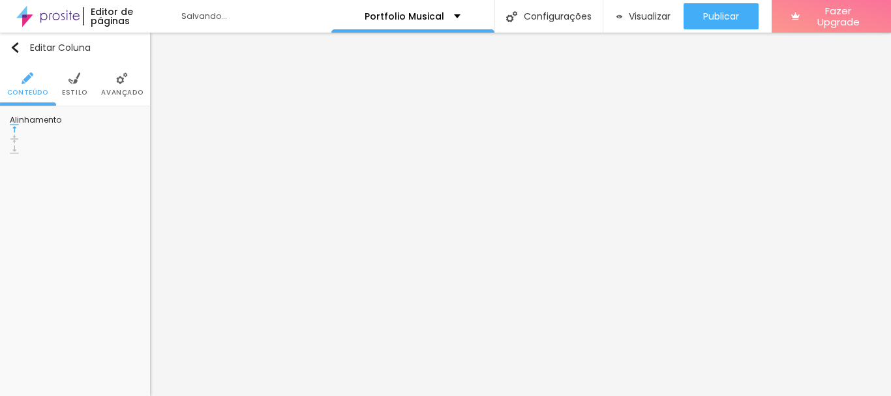
click at [72, 86] on li "Estilo" at bounding box center [74, 84] width 25 height 43
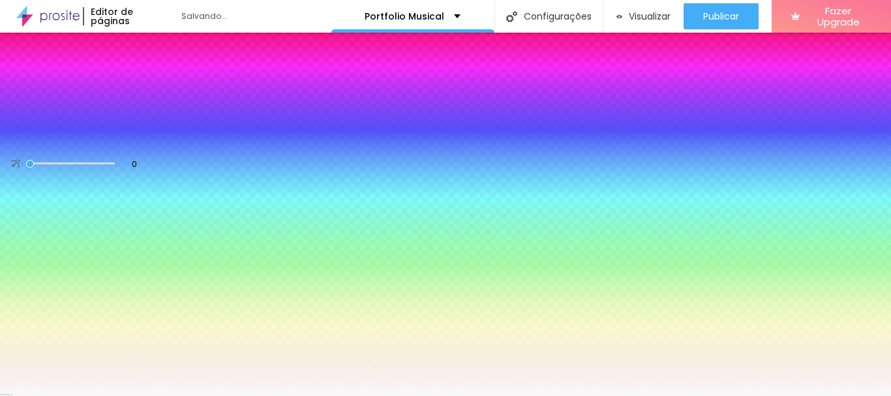
click at [21, 85] on li "Conteúdo" at bounding box center [27, 84] width 41 height 43
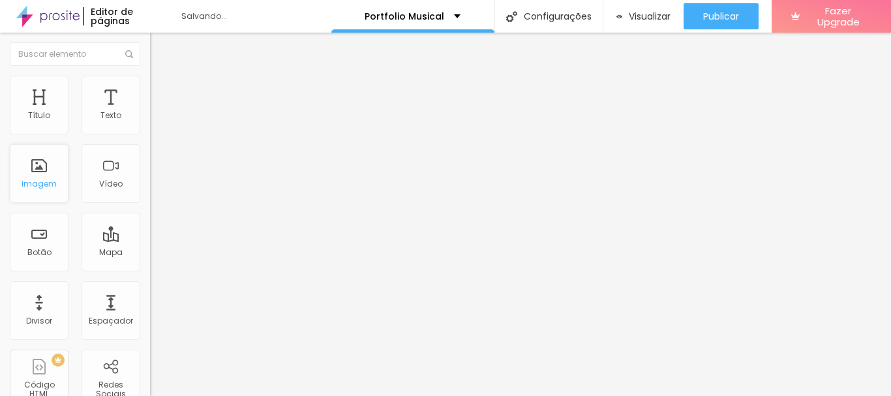
click at [42, 181] on div "Imagem" at bounding box center [39, 183] width 35 height 9
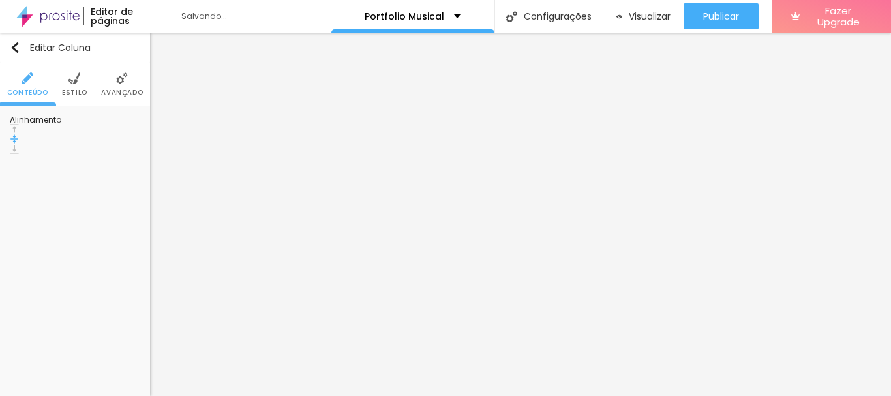
click at [81, 89] on span "Estilo" at bounding box center [74, 92] width 25 height 7
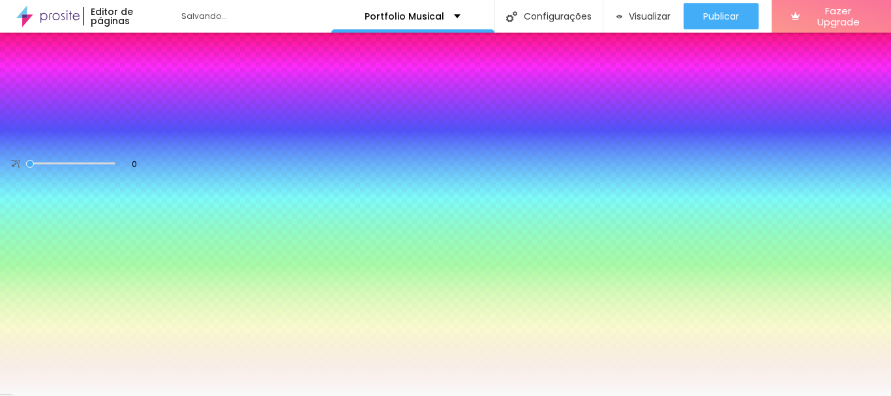
click at [88, 139] on div at bounding box center [75, 139] width 130 height 0
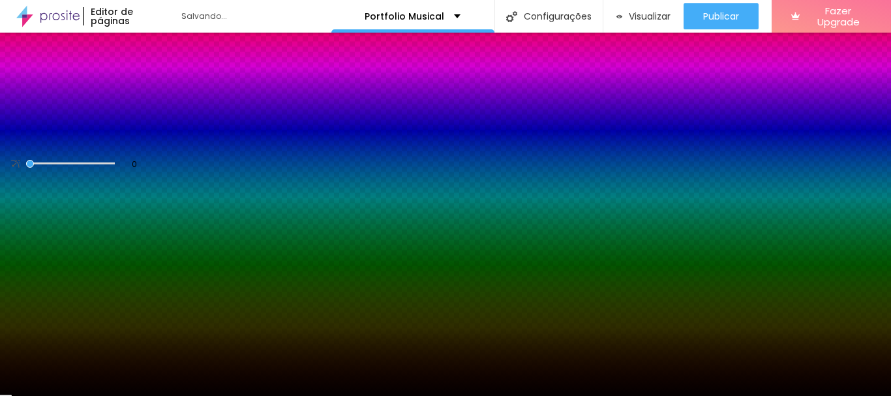
click at [104, 244] on div at bounding box center [445, 198] width 891 height 396
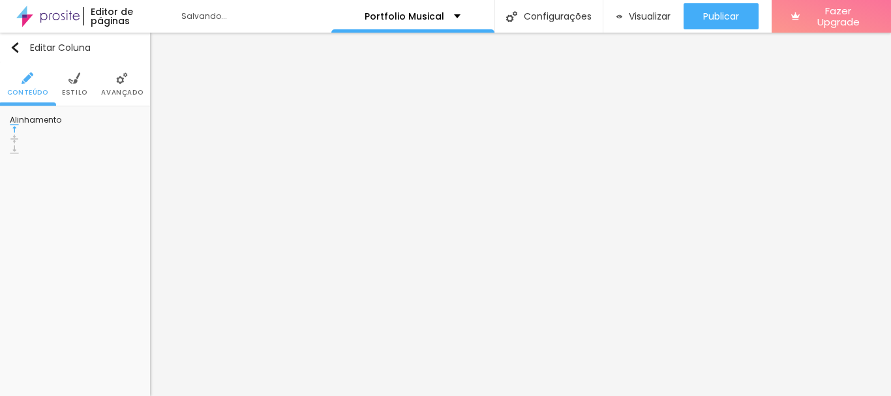
click at [67, 86] on li "Estilo" at bounding box center [74, 84] width 25 height 43
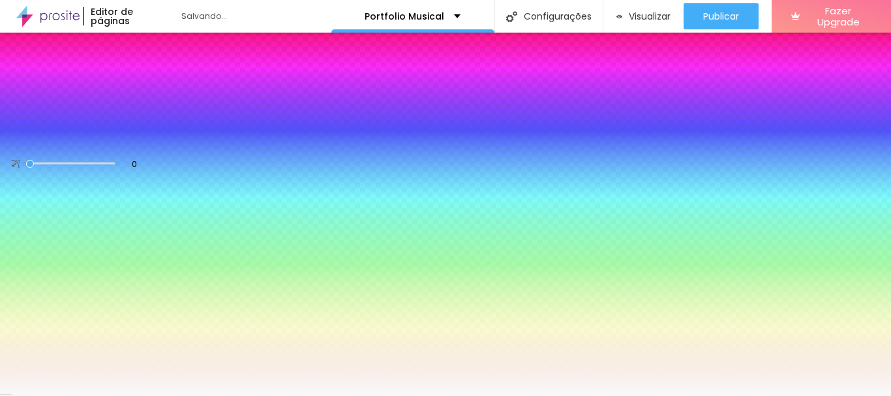
click at [90, 139] on div at bounding box center [75, 139] width 130 height 0
click at [19, 152] on div at bounding box center [75, 152] width 130 height 0
click at [87, 139] on div at bounding box center [75, 139] width 130 height 0
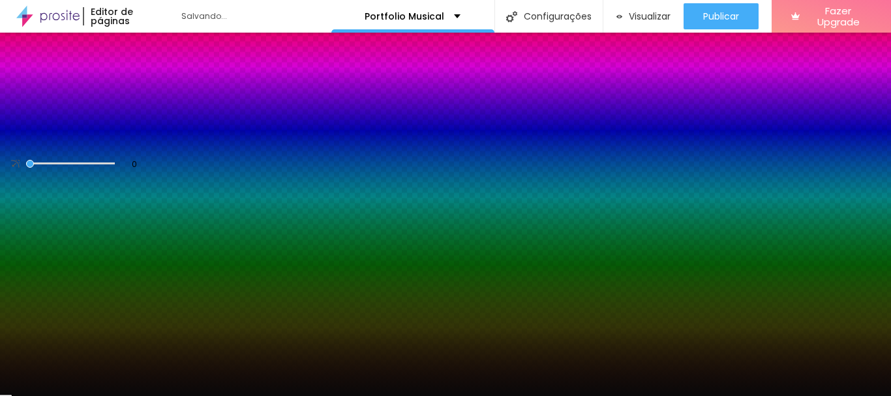
click at [22, 242] on div at bounding box center [445, 198] width 891 height 396
click at [23, 243] on div at bounding box center [445, 198] width 891 height 396
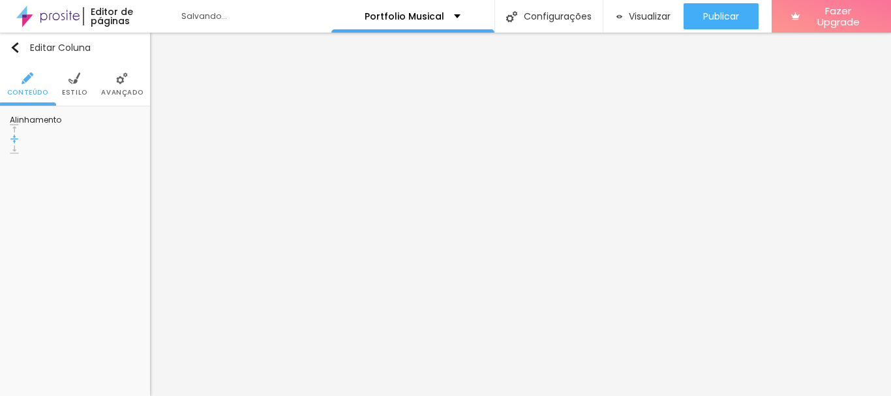
click at [70, 86] on li "Estilo" at bounding box center [74, 84] width 25 height 43
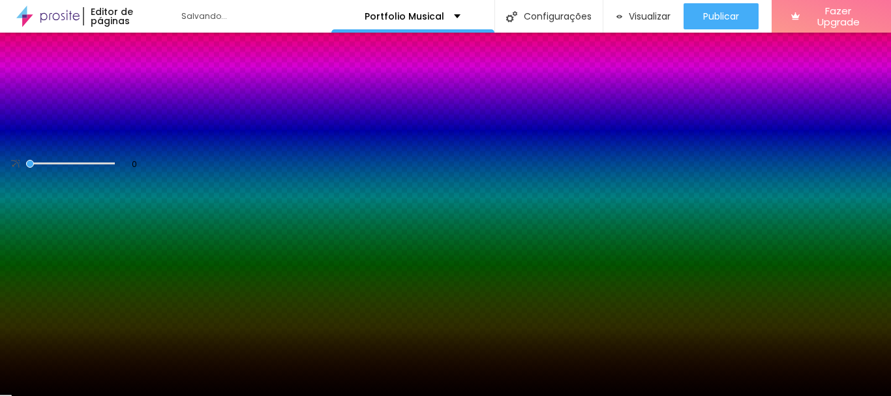
drag, startPoint x: 134, startPoint y: 132, endPoint x: 102, endPoint y: 130, distance: 32.6
click at [102, 139] on input "#040000" at bounding box center [88, 145] width 157 height 13
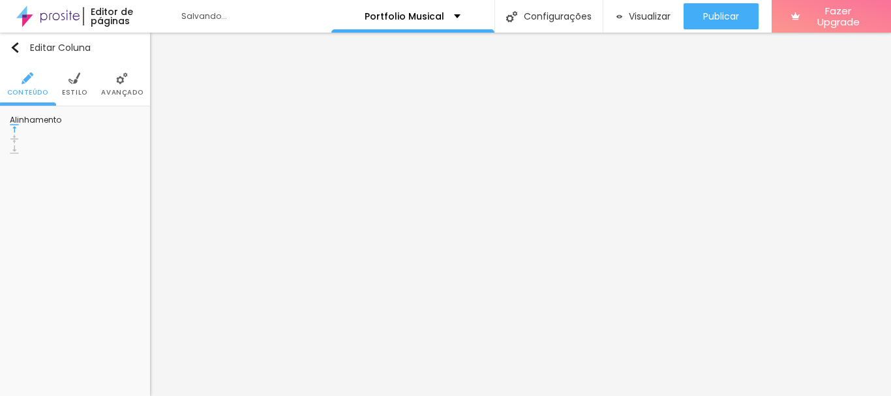
click at [70, 85] on li "Estilo" at bounding box center [74, 84] width 25 height 43
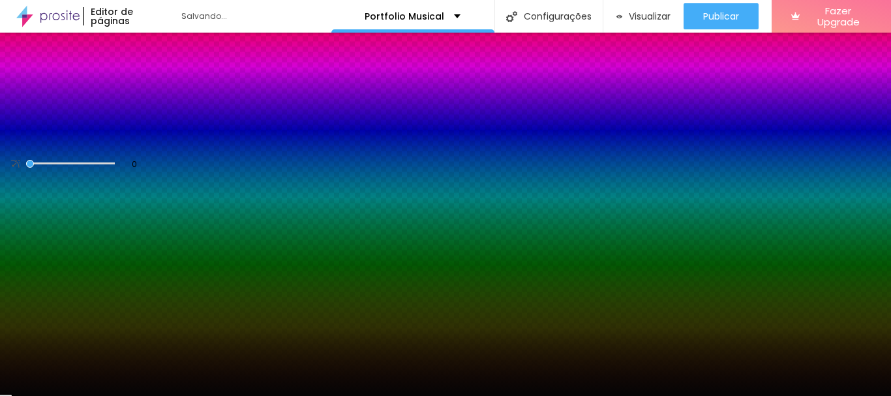
drag, startPoint x: 135, startPoint y: 130, endPoint x: 99, endPoint y: 127, distance: 36.0
click at [99, 139] on input "#050505" at bounding box center [88, 145] width 157 height 13
click at [72, 183] on div "Editar Coluna Conteúdo Estilo Avançado Cor de fundo Voltar ao padrão #050505 0 …" at bounding box center [75, 214] width 150 height 363
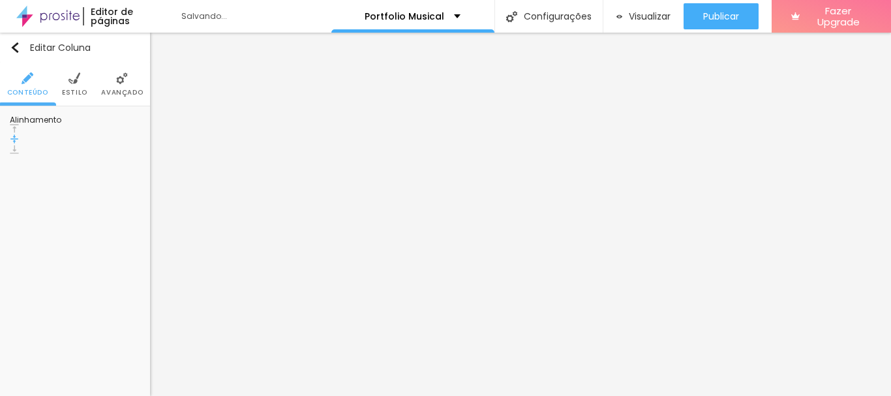
click at [70, 84] on img at bounding box center [74, 78] width 12 height 12
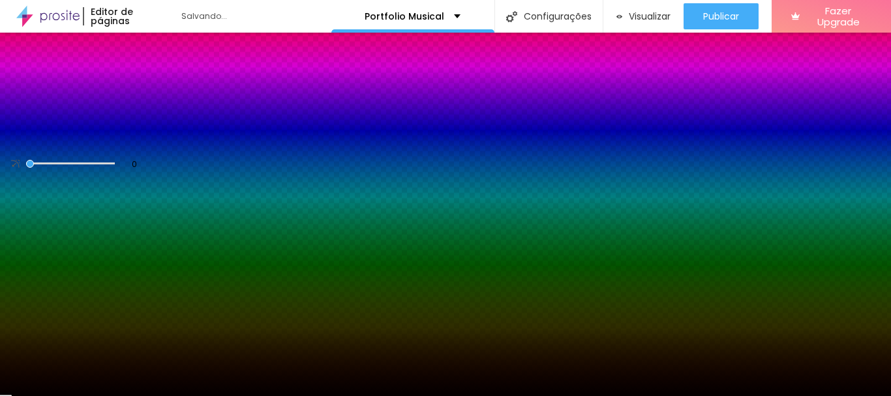
drag, startPoint x: 136, startPoint y: 131, endPoint x: 100, endPoint y: 130, distance: 35.9
click at [100, 139] on input "#040000" at bounding box center [88, 145] width 157 height 13
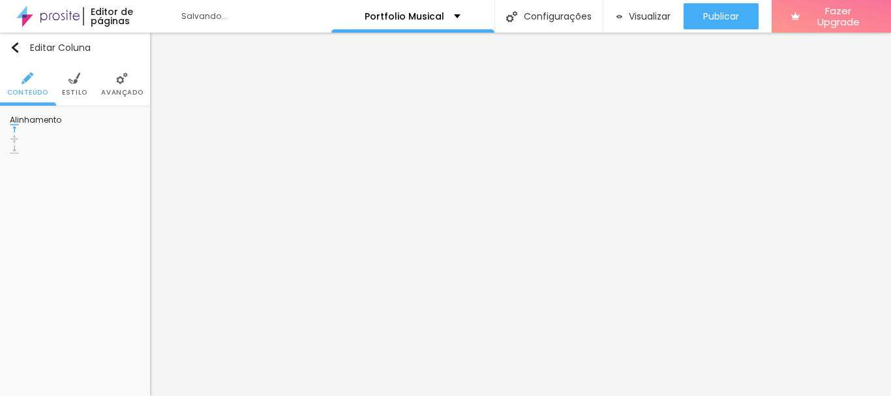
click at [77, 82] on img at bounding box center [74, 78] width 12 height 12
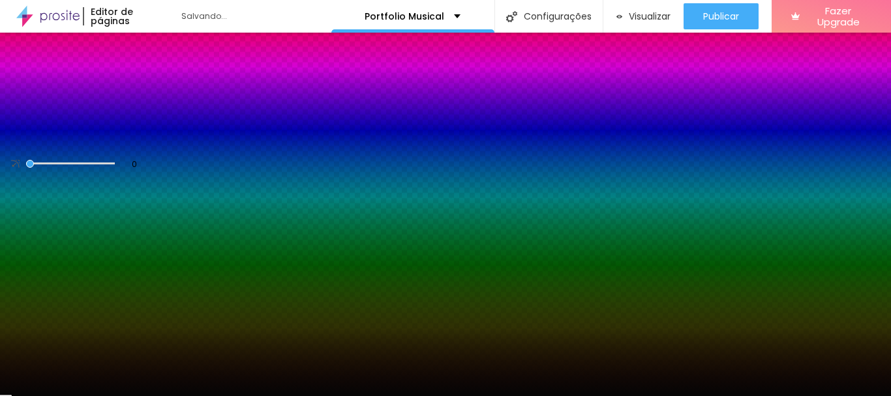
drag, startPoint x: 134, startPoint y: 130, endPoint x: 101, endPoint y: 130, distance: 33.3
click at [101, 139] on input "#050505" at bounding box center [88, 145] width 157 height 13
paste input
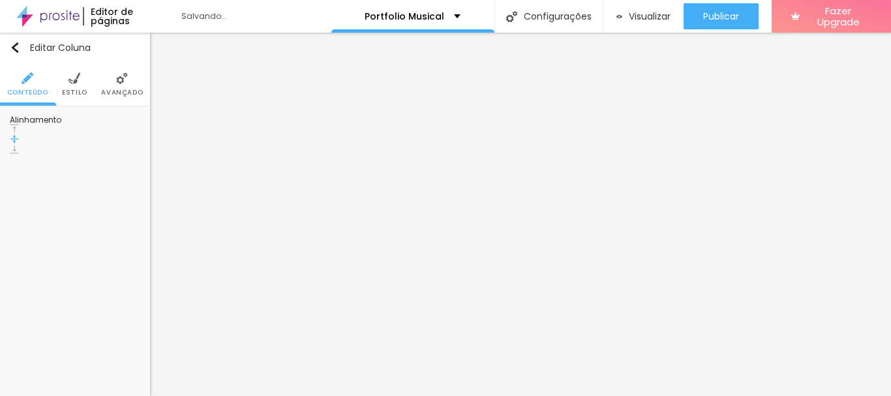
click at [69, 89] on span "Estilo" at bounding box center [74, 92] width 25 height 7
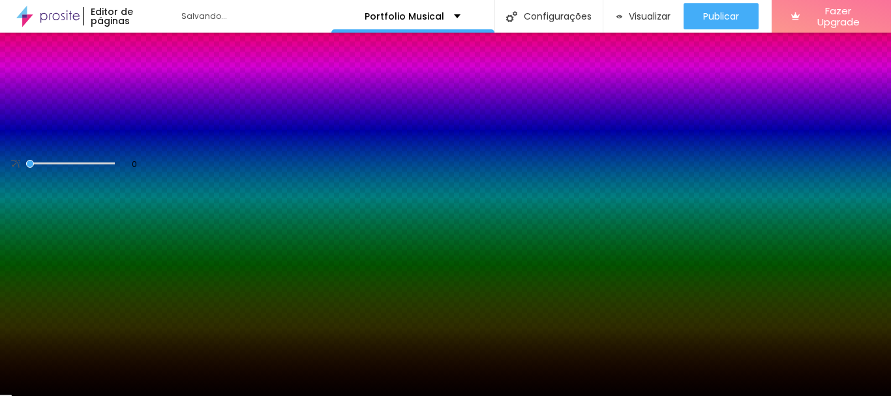
drag, startPoint x: 101, startPoint y: 131, endPoint x: 136, endPoint y: 131, distance: 34.6
click at [136, 139] on input "#040000" at bounding box center [88, 145] width 157 height 13
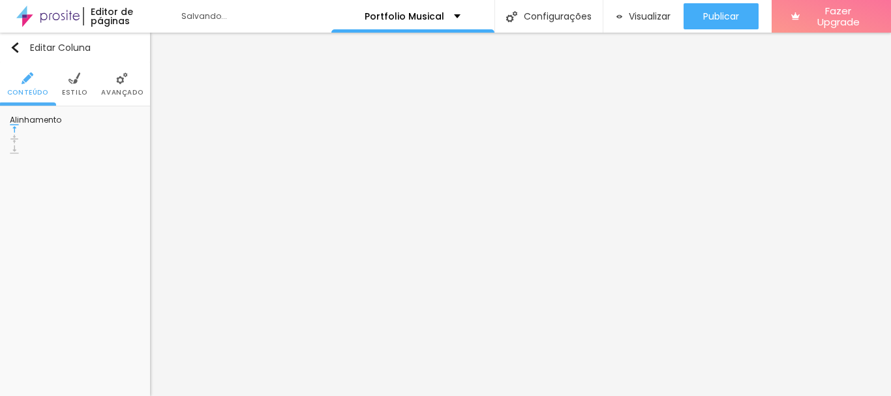
click at [67, 79] on li "Estilo" at bounding box center [74, 84] width 25 height 43
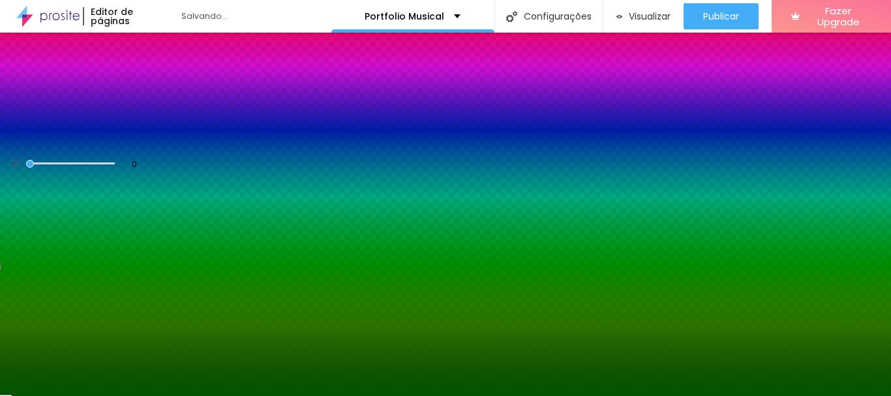
drag, startPoint x: 136, startPoint y: 132, endPoint x: 100, endPoint y: 128, distance: 36.2
click at [100, 139] on input "#005500" at bounding box center [88, 145] width 157 height 13
paste input "400"
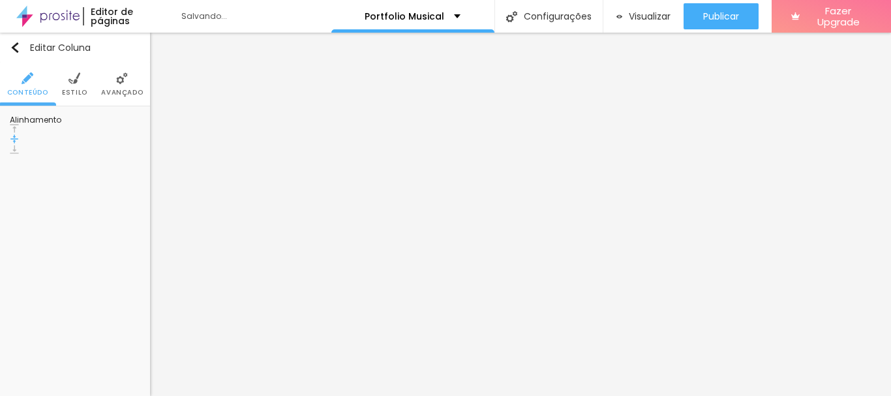
click at [78, 84] on img at bounding box center [74, 78] width 12 height 12
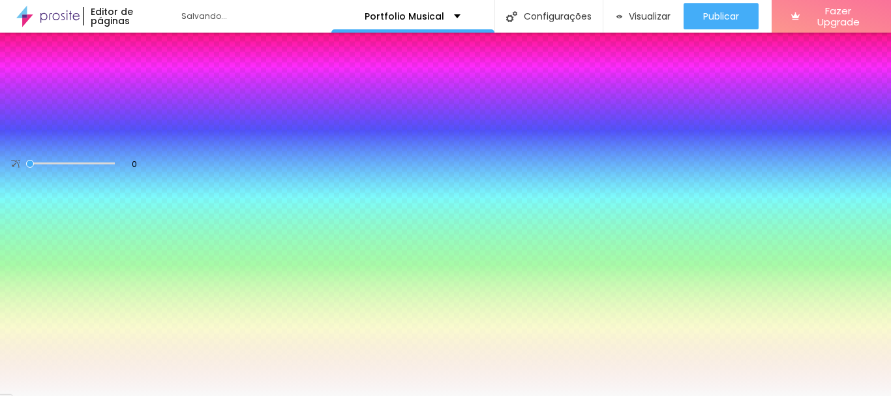
drag, startPoint x: 134, startPoint y: 132, endPoint x: 95, endPoint y: 130, distance: 39.8
click at [95, 139] on div "#F9F9F9" at bounding box center [75, 145] width 130 height 13
paste input "040000"
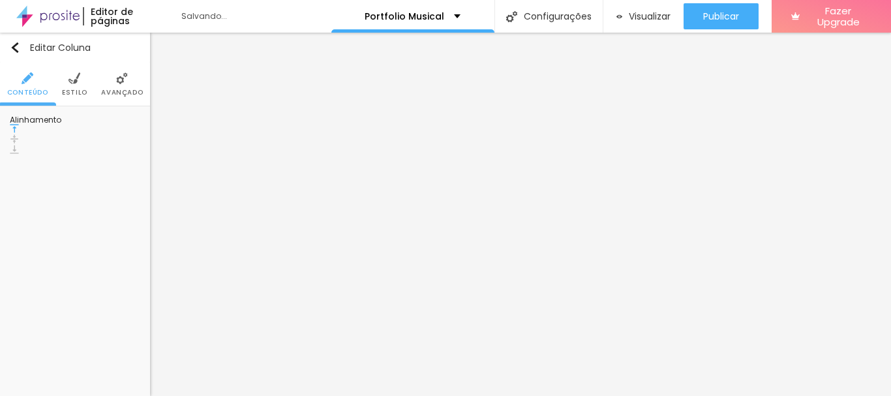
click at [77, 91] on span "Estilo" at bounding box center [74, 92] width 25 height 7
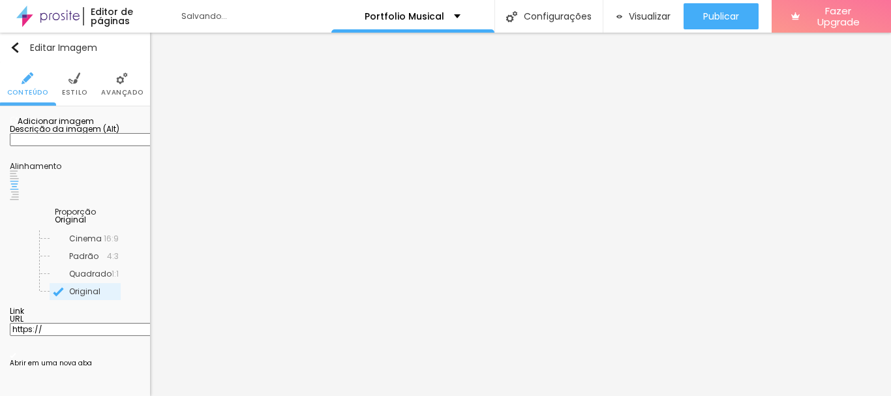
scroll to position [8, 0]
click at [86, 225] on span "Original" at bounding box center [70, 219] width 31 height 11
click at [113, 243] on span "Cinema" at bounding box center [87, 239] width 74 height 8
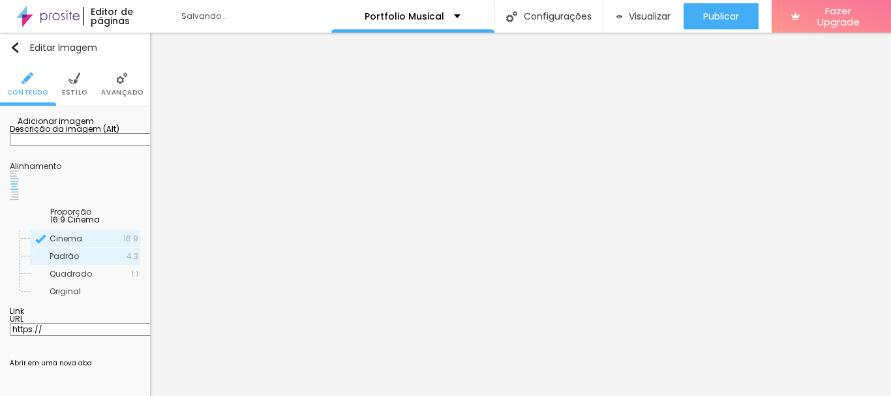
click at [96, 260] on span "Padrão" at bounding box center [88, 256] width 77 height 8
click at [88, 243] on span "Cinema" at bounding box center [87, 239] width 74 height 8
click at [58, 262] on span "Padrão" at bounding box center [64, 255] width 29 height 11
click at [91, 282] on div "Quadrado 1:1" at bounding box center [85, 273] width 110 height 17
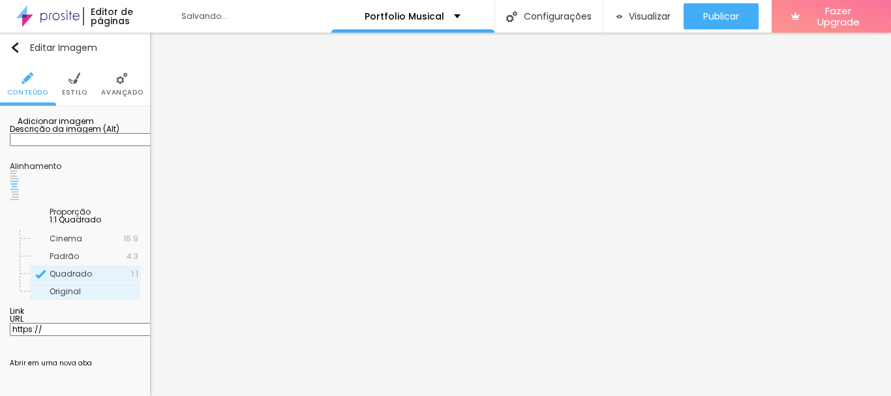
click at [82, 295] on span "Original" at bounding box center [94, 292] width 89 height 8
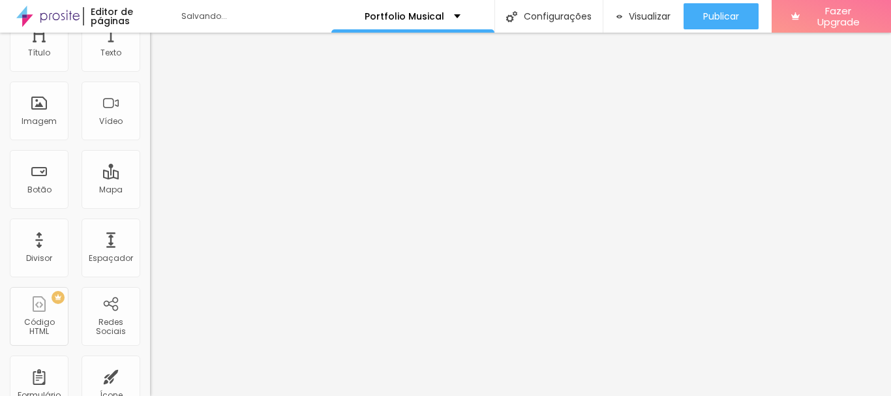
scroll to position [0, 0]
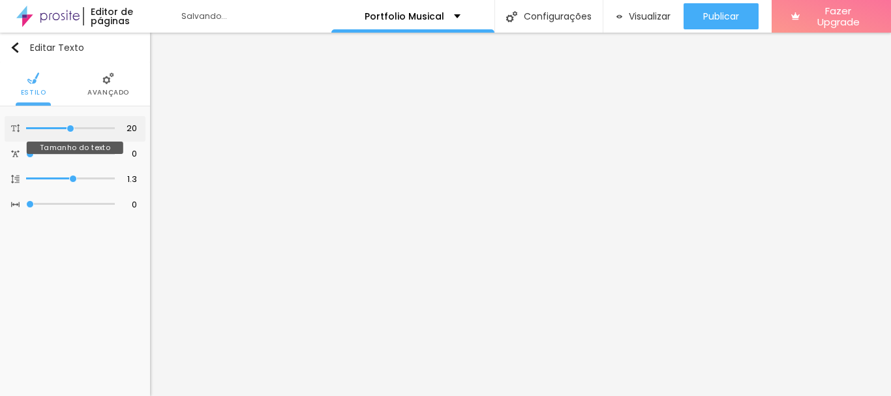
drag, startPoint x: 67, startPoint y: 123, endPoint x: 55, endPoint y: 125, distance: 11.8
click at [55, 125] on div at bounding box center [70, 128] width 89 height 13
drag, startPoint x: 65, startPoint y: 127, endPoint x: 50, endPoint y: 127, distance: 14.3
click at [50, 127] on input "range" at bounding box center [71, 128] width 84 height 10
click at [56, 128] on input "range" at bounding box center [71, 128] width 84 height 10
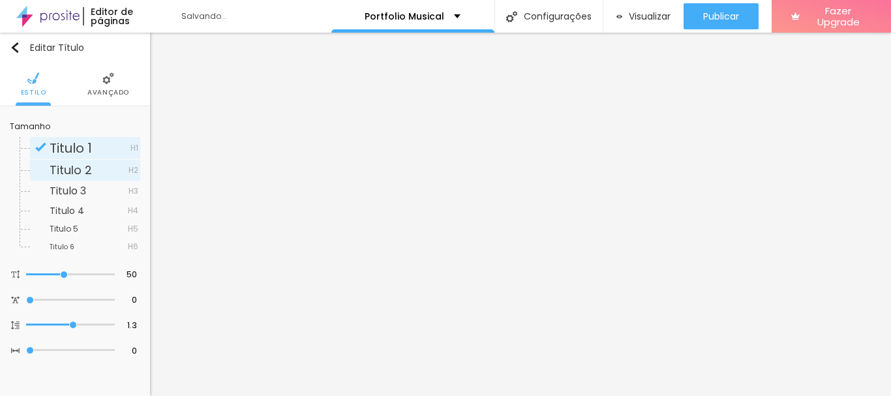
click at [99, 173] on span "Titulo 2" at bounding box center [89, 170] width 79 height 12
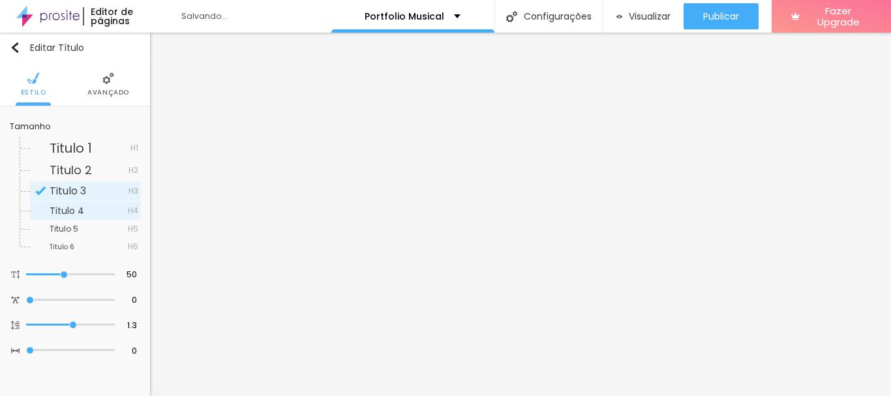
click at [86, 205] on div "Titulo 4 H4" at bounding box center [85, 211] width 110 height 18
click at [86, 220] on div "Titulo 5 H5" at bounding box center [85, 228] width 110 height 17
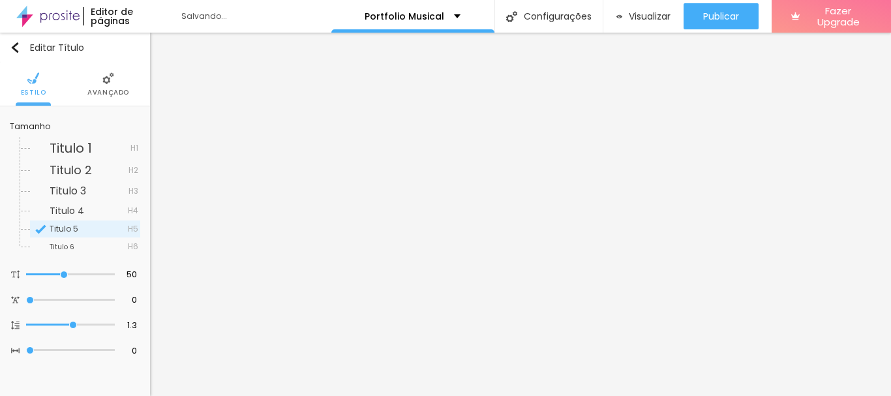
click at [82, 239] on div "Titulo 6 H6" at bounding box center [85, 246] width 110 height 17
click at [110, 136] on div "Titulo 1 H1 Titulo 2 H2 Titulo 3 H3 Titulo 4 H4 Titulo 5 H5 Titulo 6 H6" at bounding box center [75, 192] width 130 height 125
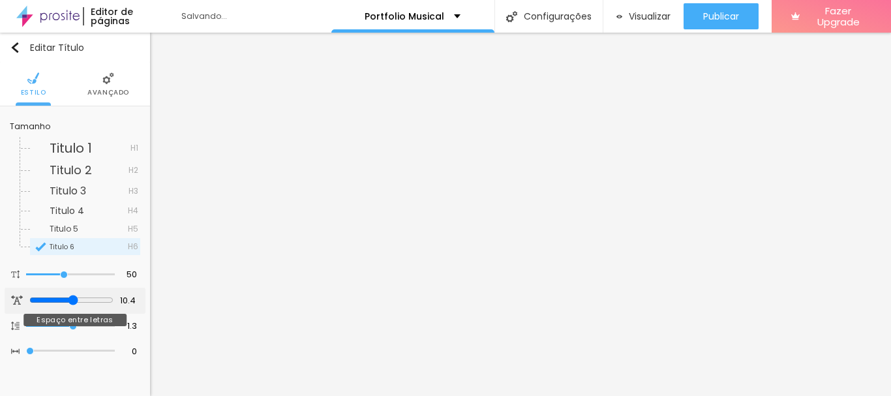
drag, startPoint x: 37, startPoint y: 300, endPoint x: 72, endPoint y: 295, distance: 35.5
click at [72, 295] on input "range" at bounding box center [71, 300] width 84 height 10
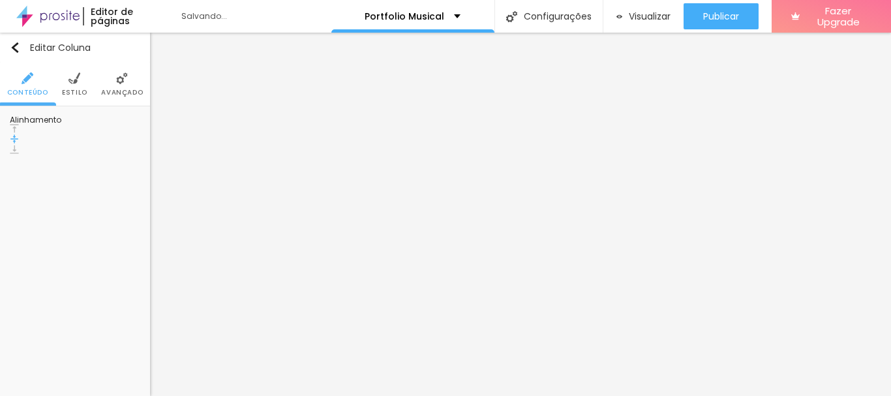
click at [82, 83] on li "Estilo" at bounding box center [74, 84] width 25 height 43
click at [80, 89] on span "Estilo" at bounding box center [74, 92] width 25 height 7
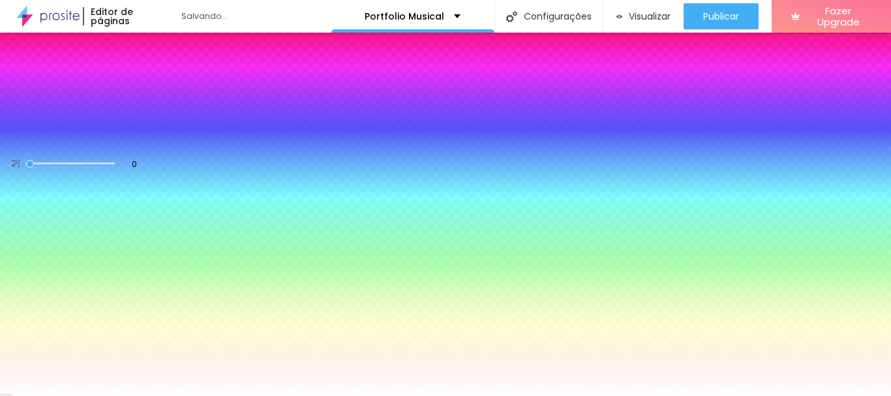
paste input "040000"
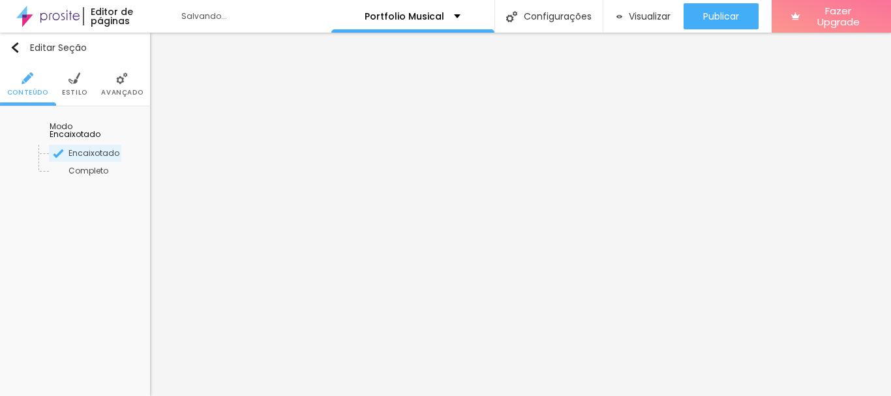
click at [72, 87] on li "Estilo" at bounding box center [74, 84] width 25 height 43
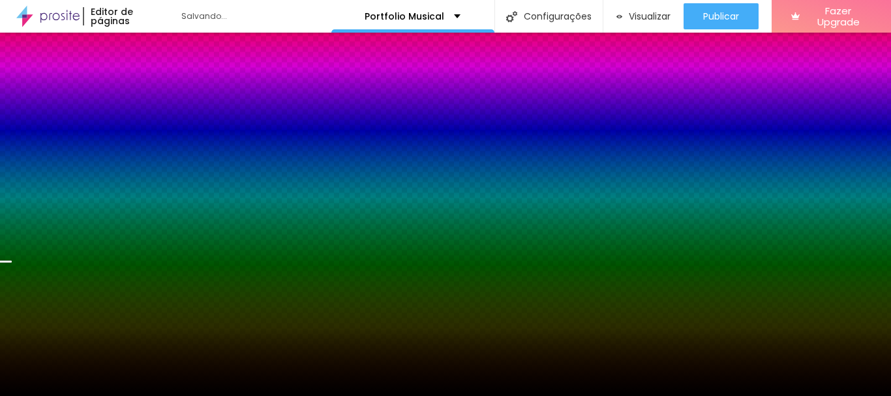
drag, startPoint x: 134, startPoint y: 239, endPoint x: 92, endPoint y: 228, distance: 43.2
click at [92, 228] on div "Cor de fundo Voltar ao padrão #000000" at bounding box center [75, 221] width 130 height 36
drag, startPoint x: 132, startPoint y: 238, endPoint x: 93, endPoint y: 228, distance: 41.0
click at [93, 228] on div "#000000" at bounding box center [75, 232] width 130 height 13
paste input "4"
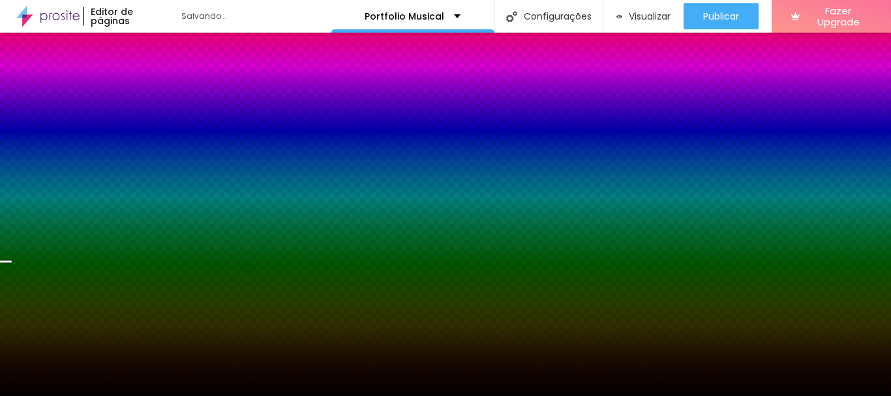
click at [64, 255] on div "Efeito superior" at bounding box center [37, 251] width 55 height 8
click at [28, 283] on button "button" at bounding box center [19, 276] width 18 height 14
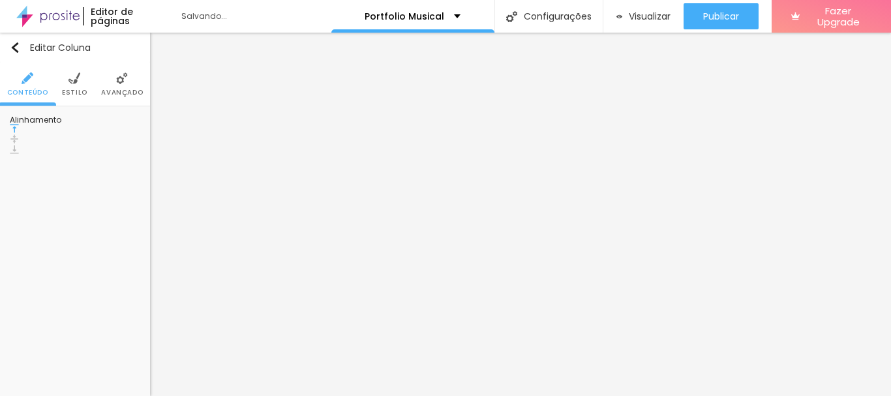
click at [73, 86] on li "Estilo" at bounding box center [74, 84] width 25 height 43
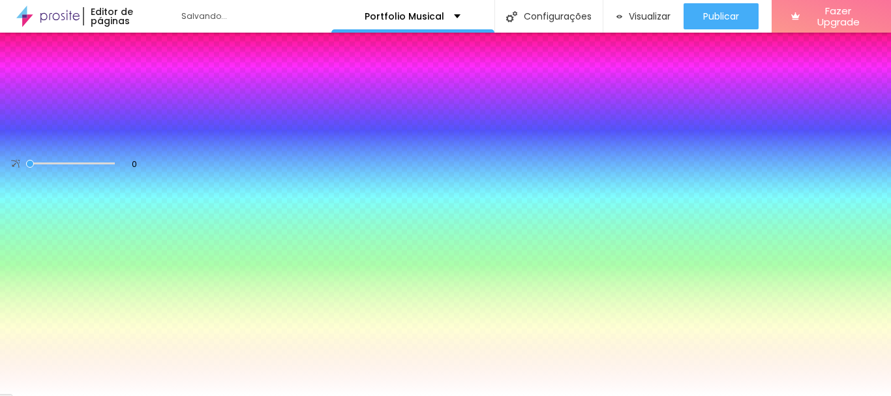
drag, startPoint x: 135, startPoint y: 130, endPoint x: 91, endPoint y: 118, distance: 45.4
click at [96, 122] on div "Cor de fundo Voltar ao padrão #FFFFFF" at bounding box center [75, 134] width 130 height 36
paste input "040000"
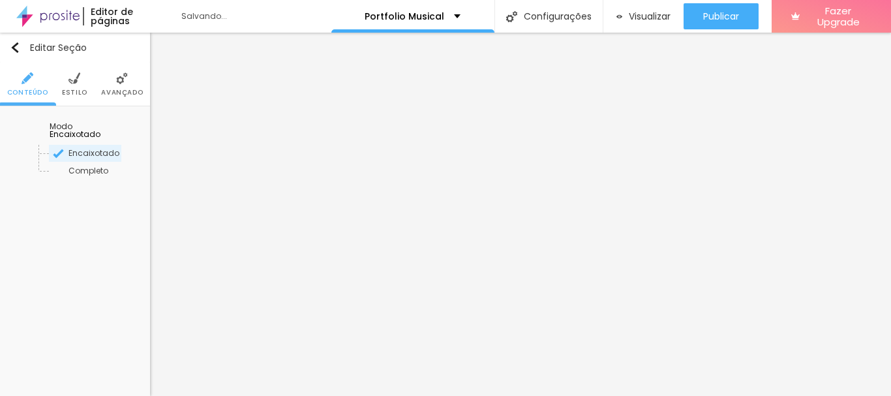
click at [78, 89] on span "Estilo" at bounding box center [74, 92] width 25 height 7
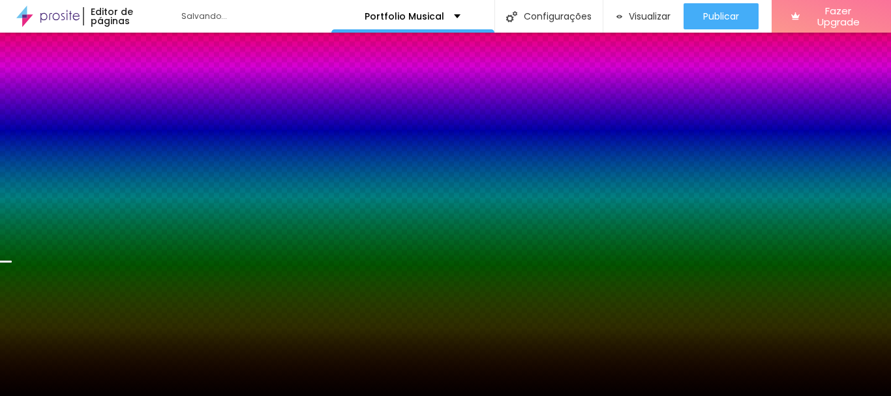
click at [23, 222] on icon "button" at bounding box center [20, 217] width 5 height 9
click at [89, 226] on div at bounding box center [75, 226] width 130 height 0
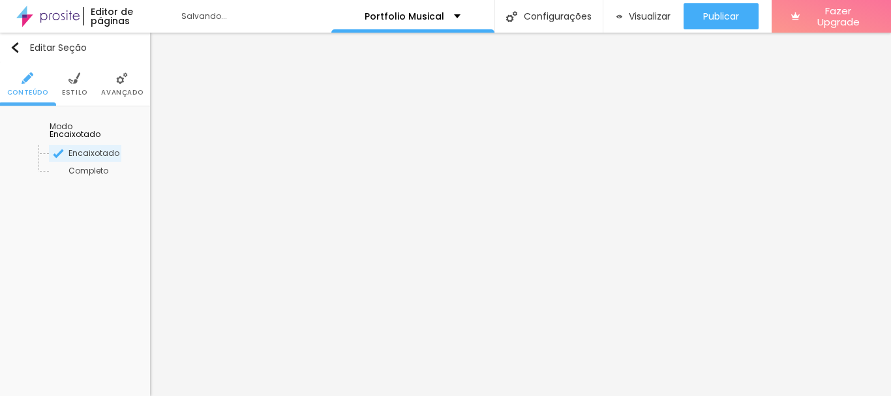
click at [65, 83] on li "Estilo" at bounding box center [74, 84] width 25 height 43
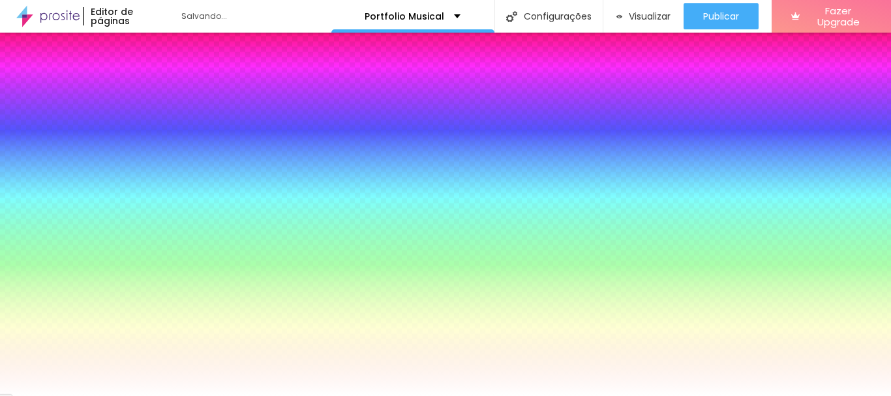
drag, startPoint x: 134, startPoint y: 235, endPoint x: 100, endPoint y: 241, distance: 34.4
click at [100, 239] on input "#FFFFFF" at bounding box center [88, 232] width 157 height 13
paste input "040000"
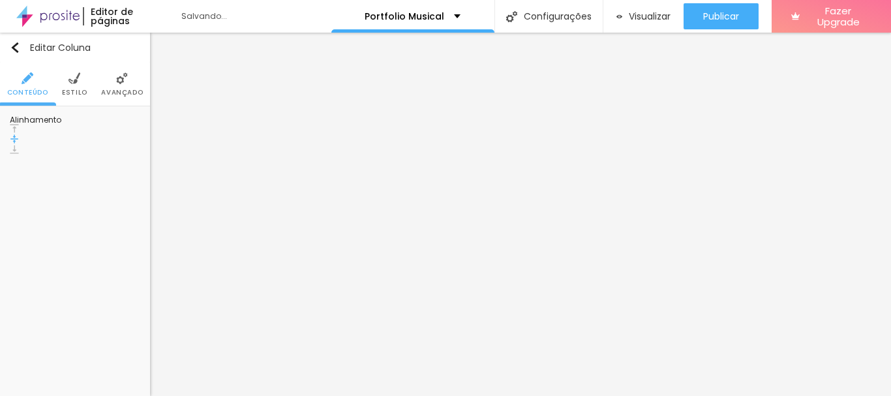
click at [78, 89] on span "Estilo" at bounding box center [74, 92] width 25 height 7
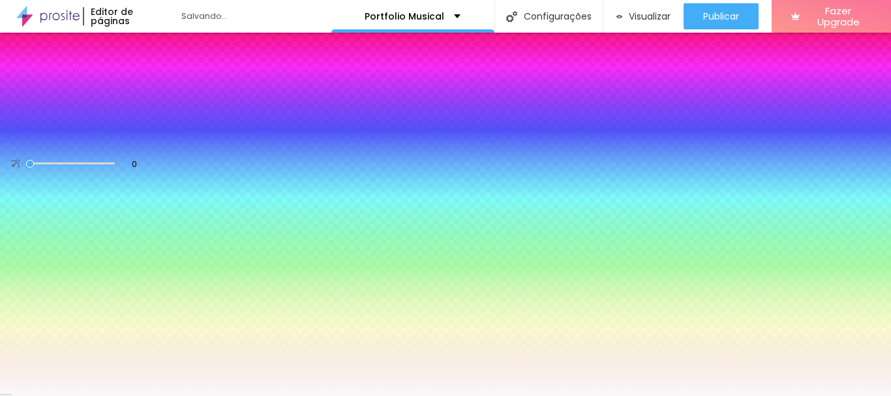
drag, startPoint x: 136, startPoint y: 132, endPoint x: 98, endPoint y: 133, distance: 37.2
click at [99, 139] on input "#F9F9F9" at bounding box center [88, 145] width 157 height 13
paste input "040000"
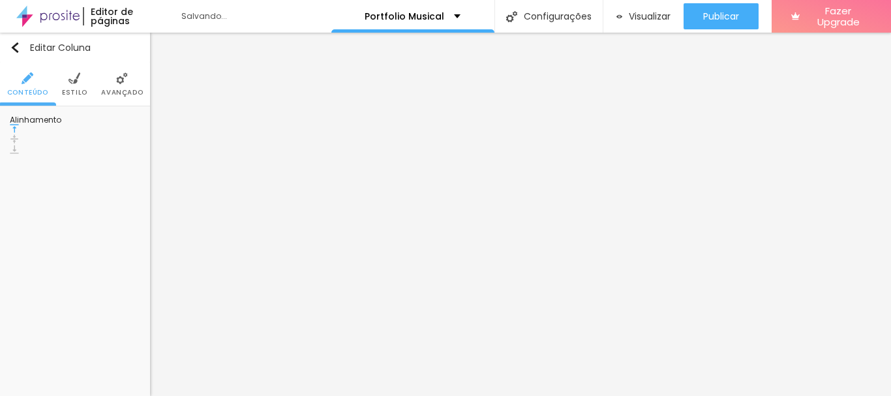
click at [72, 80] on img at bounding box center [74, 78] width 12 height 12
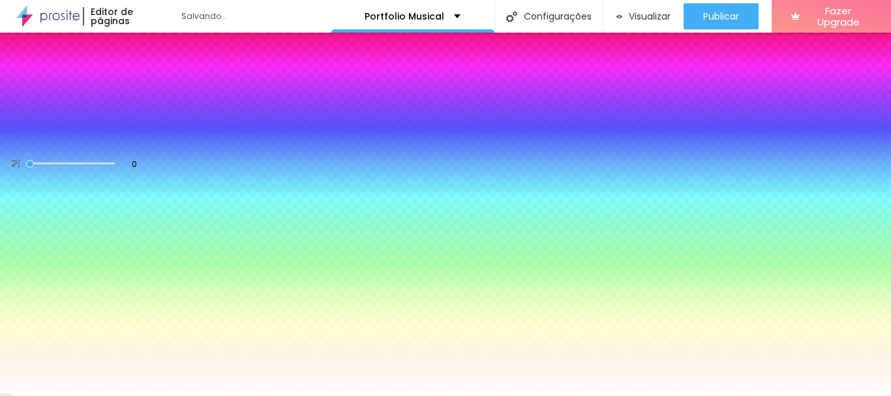
drag, startPoint x: 136, startPoint y: 130, endPoint x: 76, endPoint y: 125, distance: 59.6
click at [77, 125] on div "Voltar ao padrão #FFFFFF" at bounding box center [75, 138] width 130 height 28
paste input "040000"
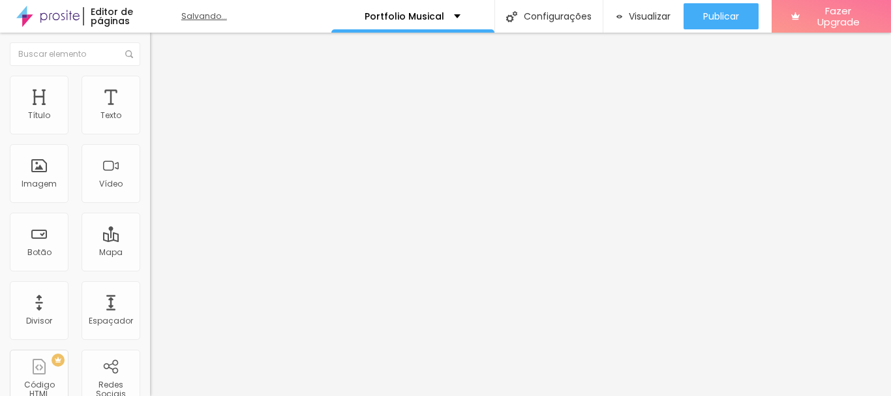
click at [245, 20] on div "Salvando..." at bounding box center [256, 16] width 150 height 8
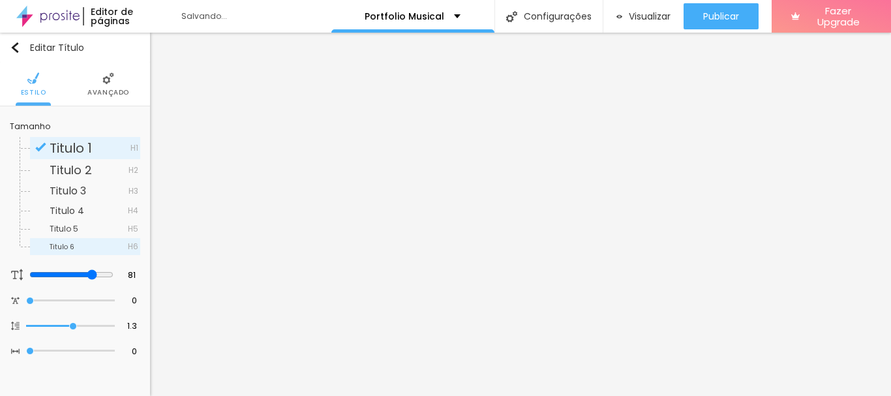
click at [82, 245] on span "Titulo 6" at bounding box center [89, 247] width 78 height 8
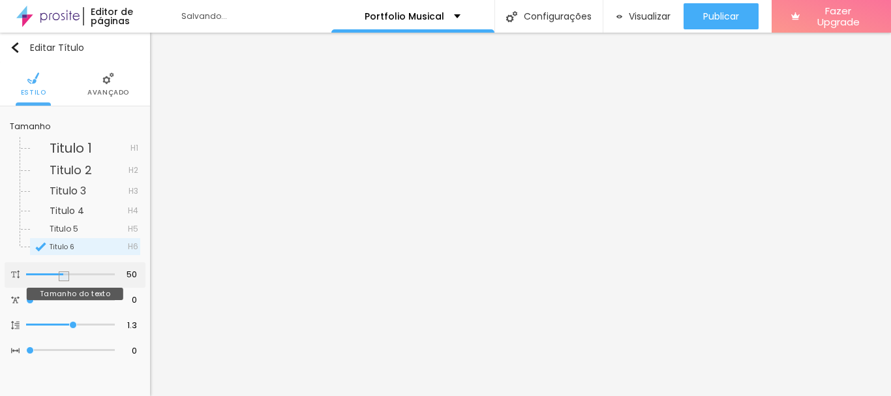
drag, startPoint x: 91, startPoint y: 271, endPoint x: 64, endPoint y: 273, distance: 27.4
click at [64, 273] on input "range" at bounding box center [70, 274] width 89 height 7
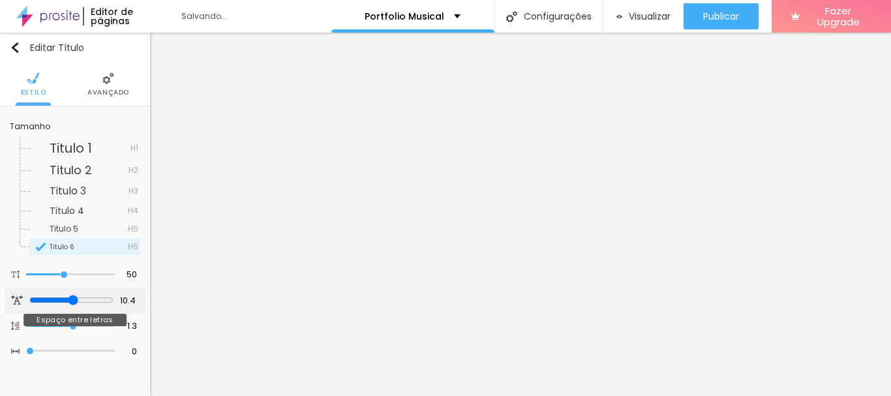
drag, startPoint x: 32, startPoint y: 300, endPoint x: 72, endPoint y: 301, distance: 39.8
click at [72, 301] on input "range" at bounding box center [71, 300] width 84 height 10
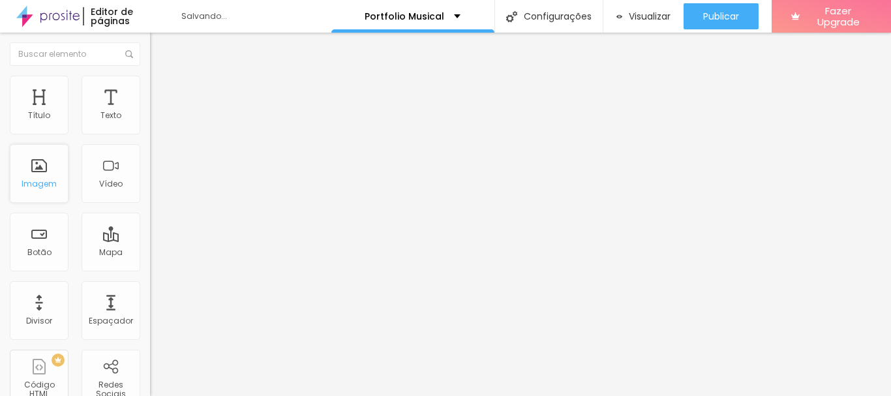
click at [38, 183] on div "Imagem" at bounding box center [39, 183] width 35 height 9
click at [46, 176] on div "Imagem" at bounding box center [39, 173] width 59 height 59
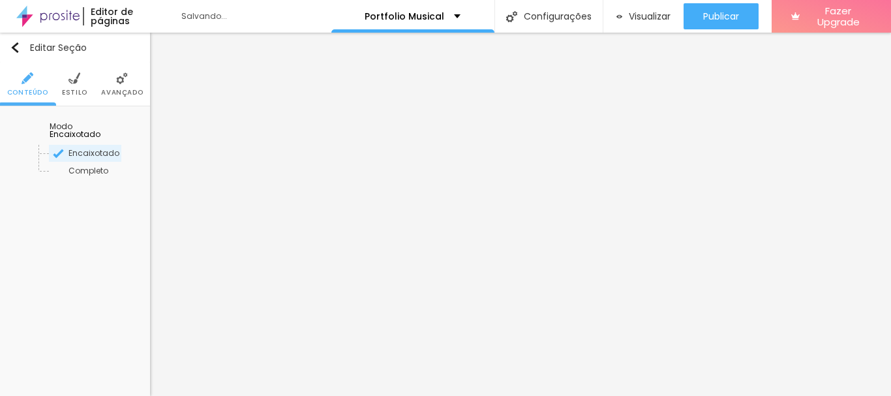
click at [100, 128] on span "Encaixotado" at bounding box center [75, 133] width 51 height 11
click at [87, 165] on span "Completo" at bounding box center [70, 170] width 40 height 11
click at [95, 147] on span "Encaixotado" at bounding box center [75, 152] width 51 height 11
click at [115, 90] on span "Avançado" at bounding box center [122, 92] width 42 height 7
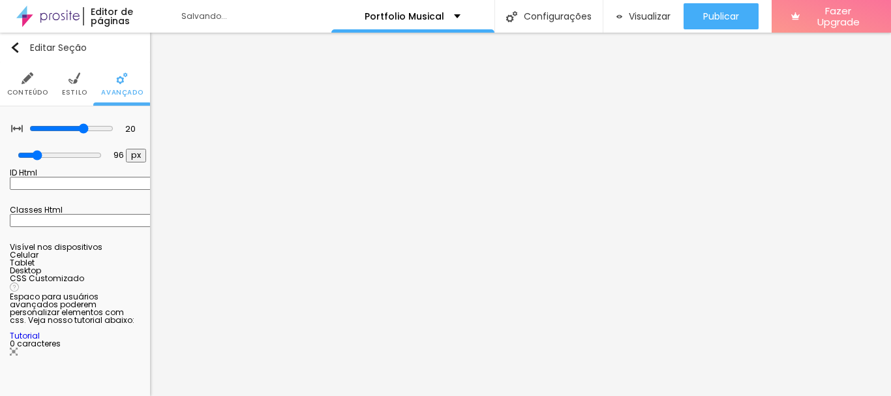
click at [72, 91] on span "Estilo" at bounding box center [74, 92] width 25 height 7
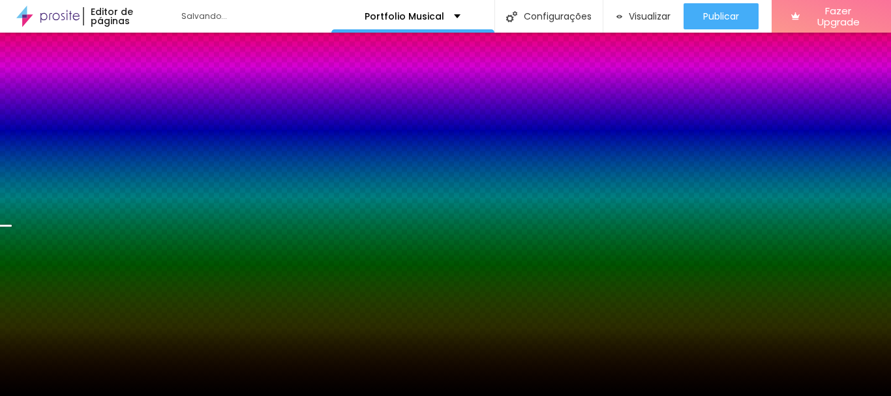
click at [89, 132] on img at bounding box center [85, 128] width 8 height 8
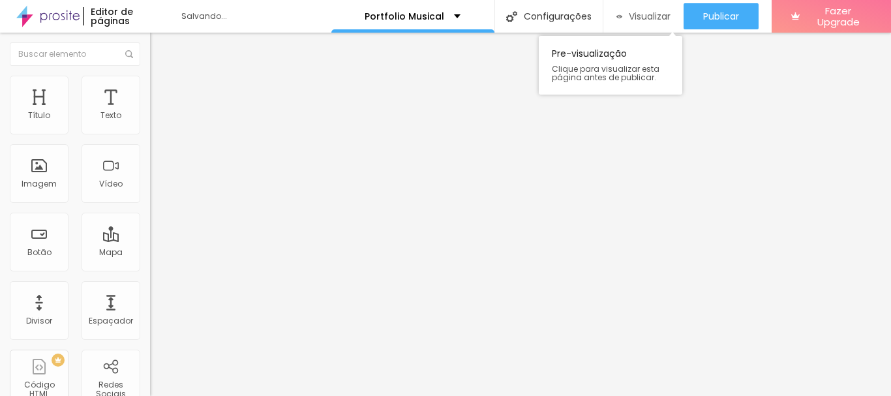
click at [643, 20] on span "Visualizar" at bounding box center [650, 16] width 42 height 10
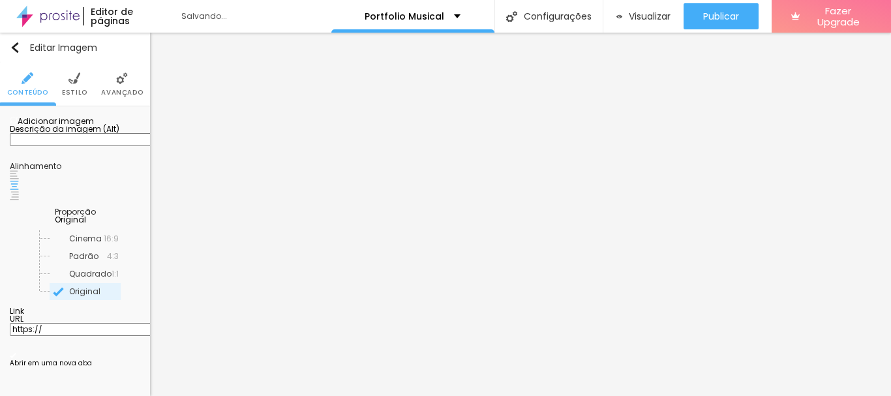
scroll to position [8, 0]
click at [86, 225] on span "Original" at bounding box center [70, 219] width 31 height 11
click at [105, 247] on div "Cinema 16:9" at bounding box center [85, 238] width 110 height 17
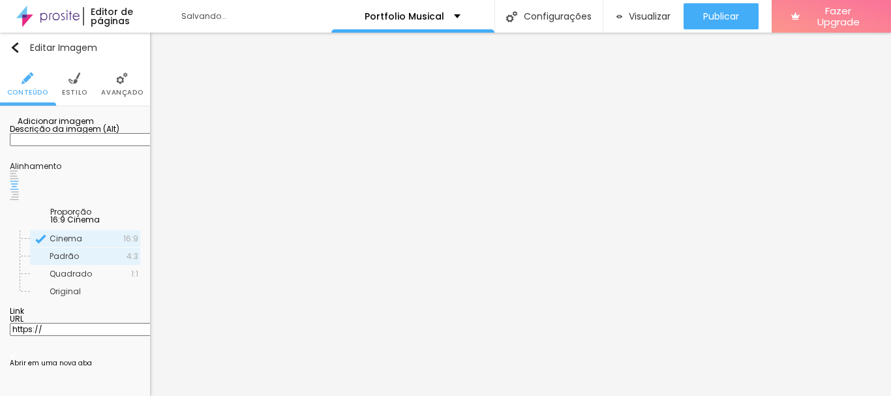
click at [98, 260] on span "Padrão" at bounding box center [88, 256] width 77 height 8
click at [98, 282] on div "Quadrado 1:1" at bounding box center [85, 273] width 110 height 17
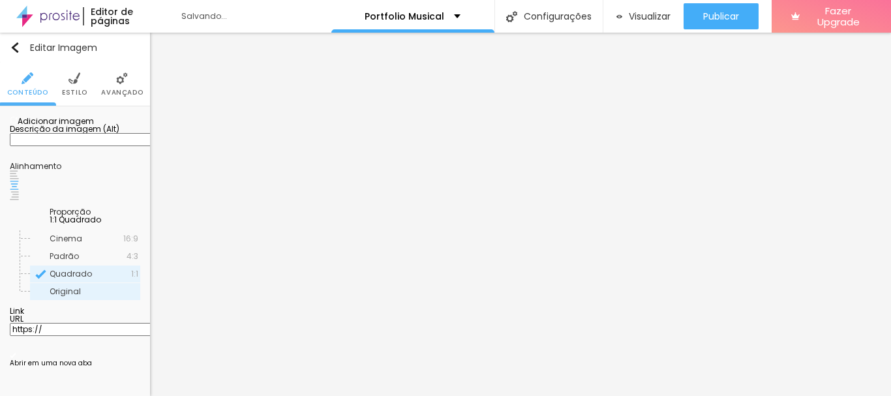
click at [95, 295] on span "Original" at bounding box center [94, 292] width 89 height 8
click at [98, 243] on span "Cinema" at bounding box center [87, 239] width 74 height 8
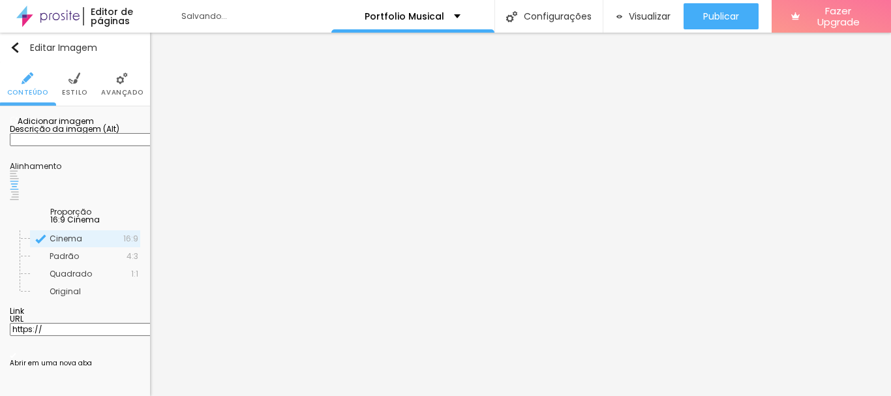
click at [72, 72] on img at bounding box center [74, 78] width 12 height 12
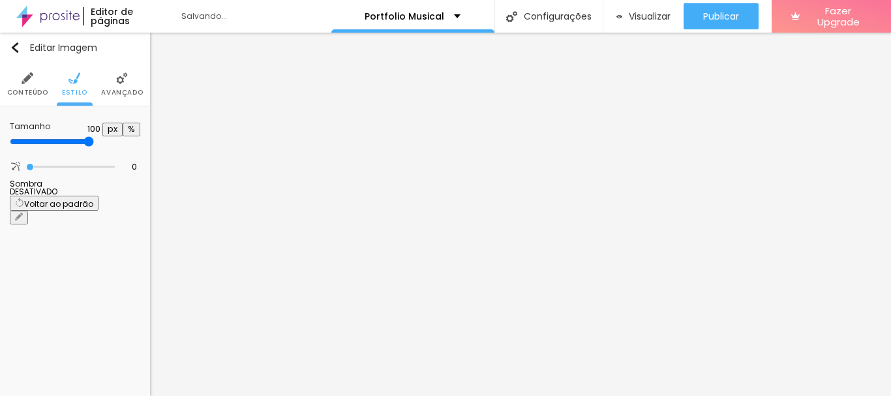
click at [118, 91] on span "Avançado" at bounding box center [122, 92] width 42 height 7
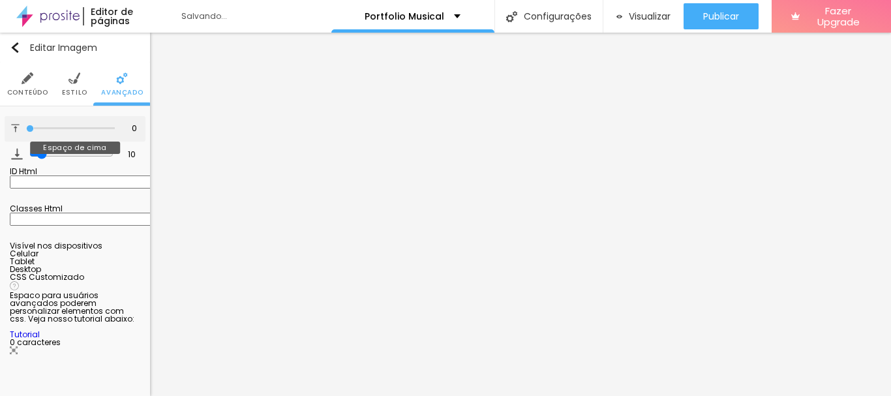
drag, startPoint x: 44, startPoint y: 125, endPoint x: 20, endPoint y: 130, distance: 25.3
click at [26, 130] on input "range" at bounding box center [70, 128] width 89 height 7
drag, startPoint x: 26, startPoint y: 153, endPoint x: 16, endPoint y: 155, distance: 10.5
click at [26, 155] on input "range" at bounding box center [70, 154] width 89 height 7
click at [30, 85] on li "Conteúdo" at bounding box center [27, 84] width 41 height 43
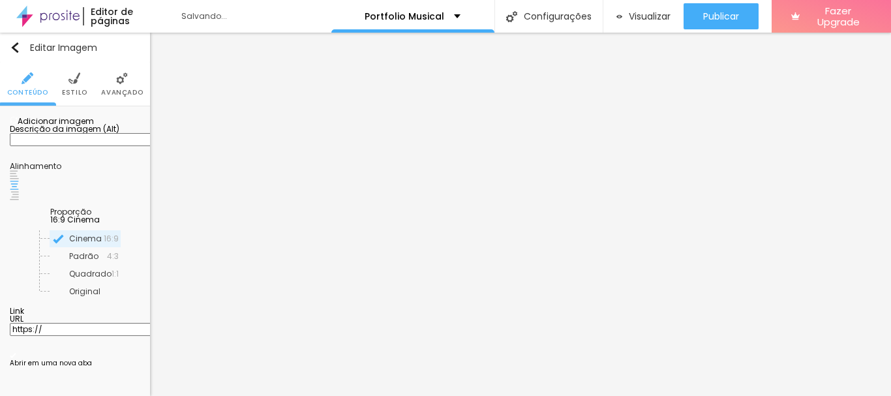
click at [19, 179] on img at bounding box center [14, 174] width 9 height 9
click at [99, 191] on div at bounding box center [75, 186] width 130 height 10
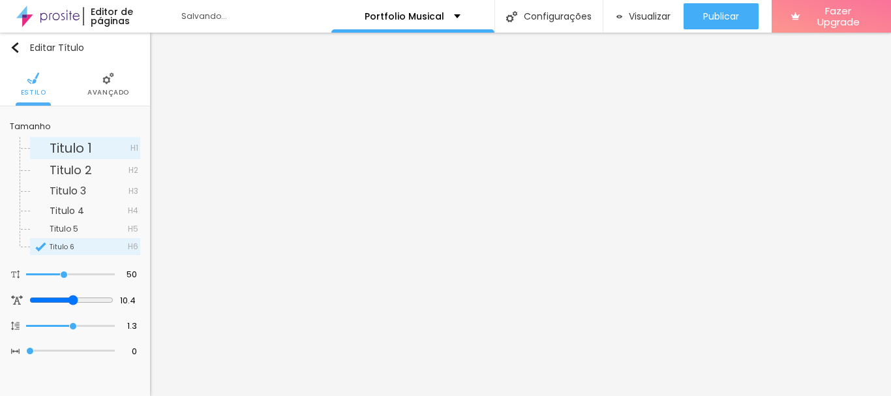
click at [85, 151] on span "Titulo 1" at bounding box center [71, 148] width 42 height 18
click at [83, 166] on span "Titulo 2" at bounding box center [71, 170] width 42 height 16
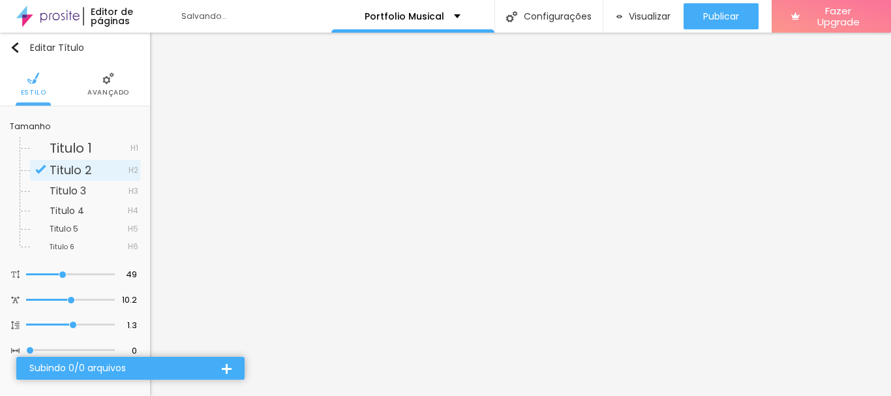
type input "10.2"
click at [71, 297] on input "range" at bounding box center [70, 300] width 89 height 7
type input "50"
type input "52"
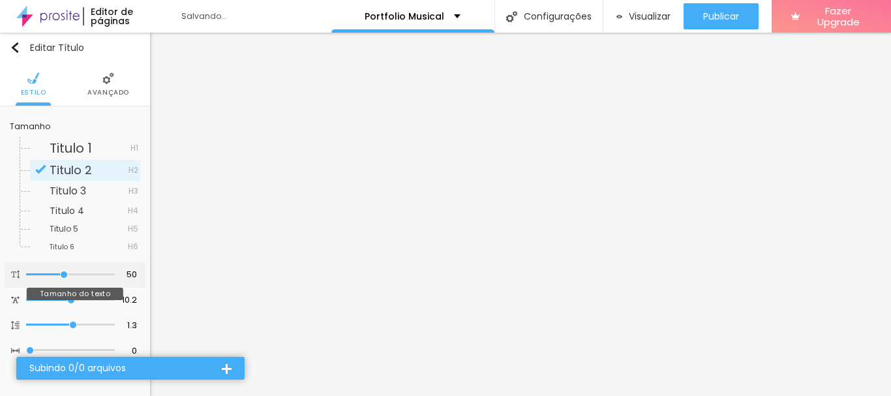
type input "52"
type input "53"
click at [67, 278] on input "range" at bounding box center [71, 274] width 84 height 10
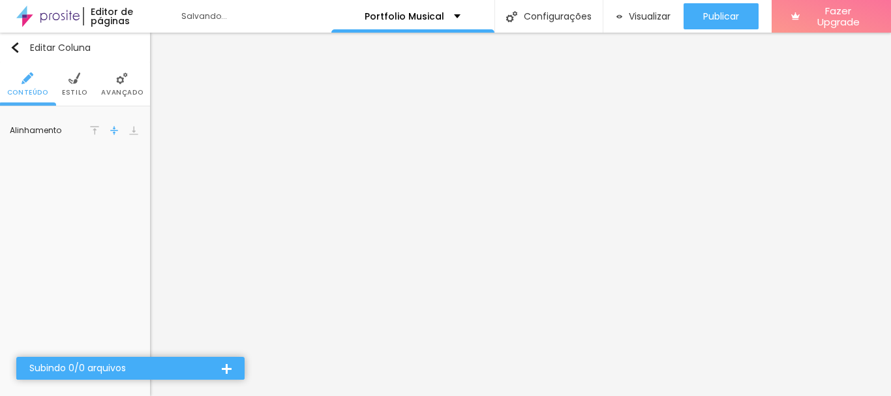
click at [74, 94] on span "Estilo" at bounding box center [74, 92] width 25 height 7
drag, startPoint x: 99, startPoint y: 130, endPoint x: 139, endPoint y: 130, distance: 39.8
click at [139, 130] on input "#040000" at bounding box center [119, 131] width 40 height 16
click at [83, 89] on span "Estilo" at bounding box center [74, 92] width 25 height 7
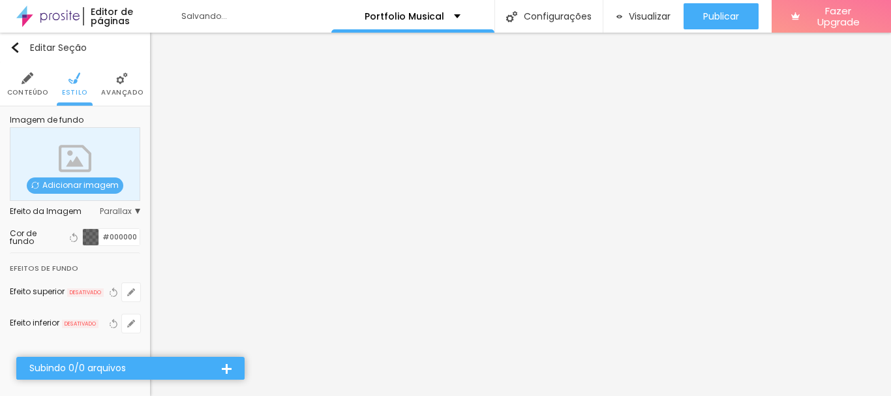
click at [25, 89] on span "Conteúdo" at bounding box center [27, 92] width 41 height 7
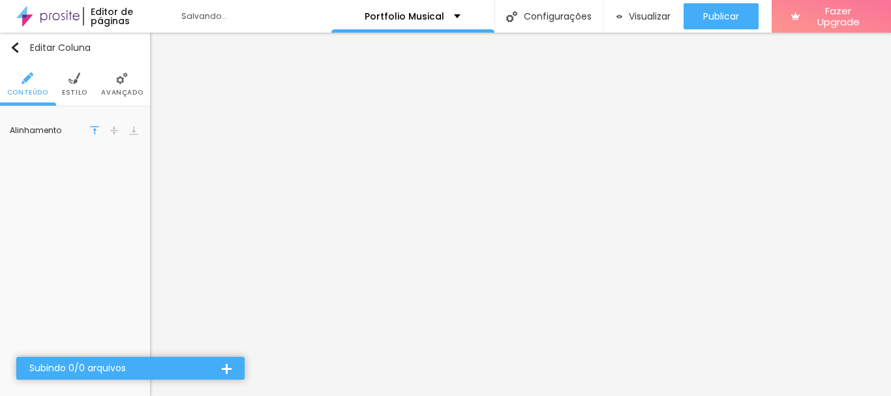
click at [74, 87] on li "Estilo" at bounding box center [74, 84] width 25 height 43
drag, startPoint x: 135, startPoint y: 130, endPoint x: 90, endPoint y: 126, distance: 45.2
click at [91, 127] on div "#FFFFFF" at bounding box center [111, 132] width 58 height 18
paste input "040000"
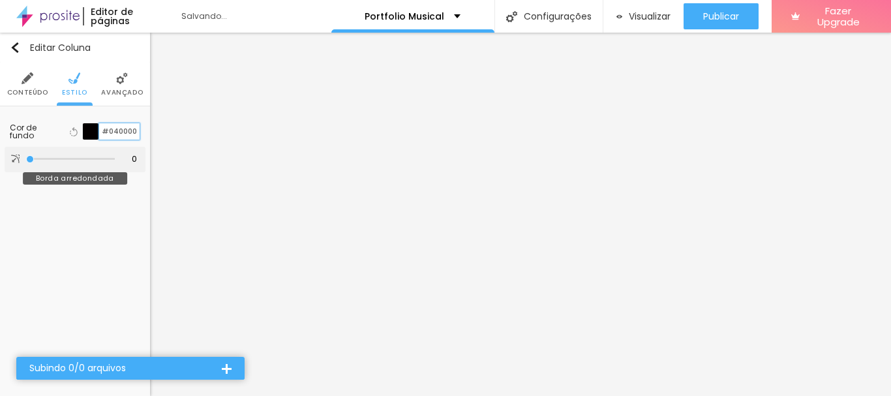
type input "#040000"
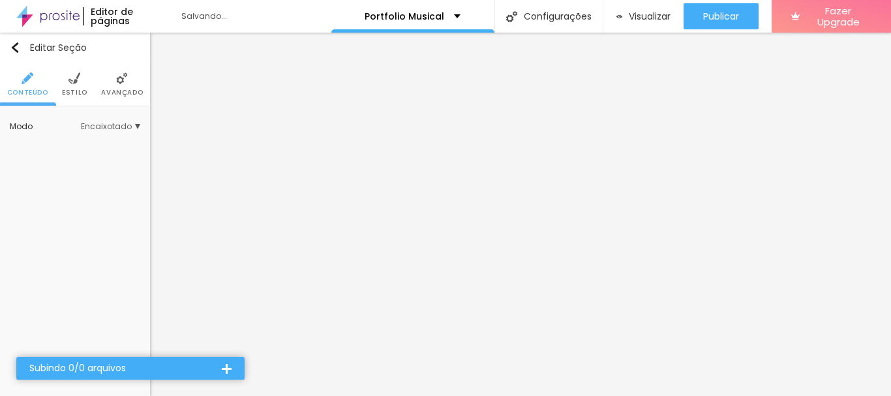
click at [71, 82] on img at bounding box center [74, 78] width 12 height 12
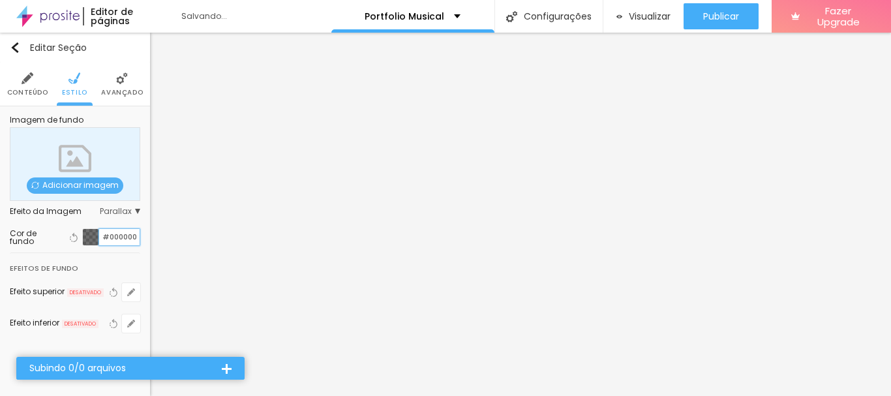
drag, startPoint x: 137, startPoint y: 236, endPoint x: 89, endPoint y: 235, distance: 48.3
click at [89, 235] on div "#000000" at bounding box center [111, 237] width 58 height 18
paste input "4"
type input "#040000"
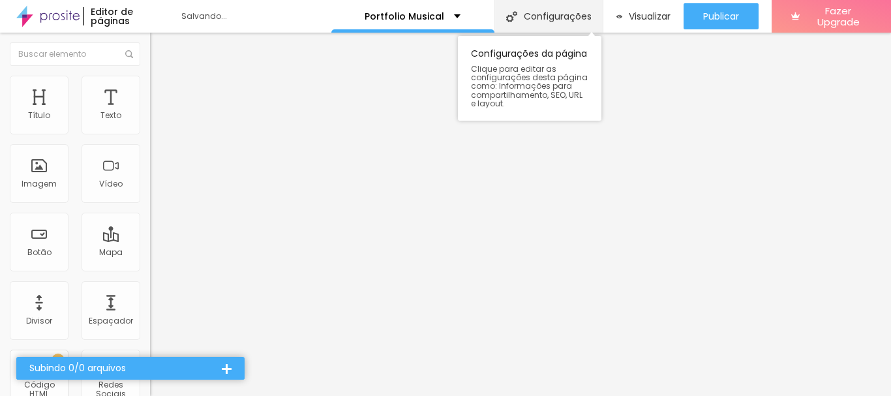
click at [538, 23] on div "Configurações" at bounding box center [548, 16] width 108 height 33
